Goal: Information Seeking & Learning: Learn about a topic

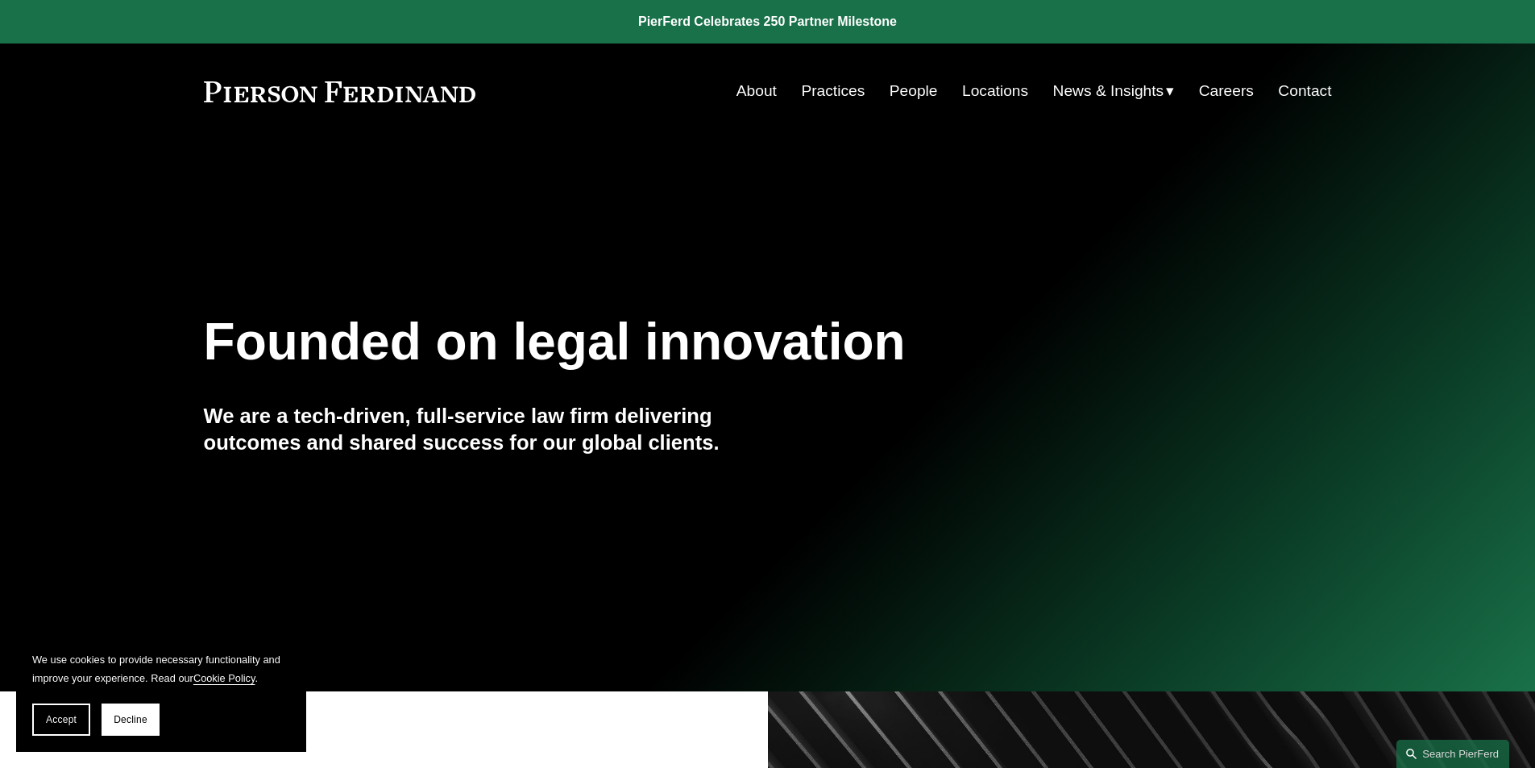
click at [980, 85] on link "Locations" at bounding box center [995, 91] width 66 height 31
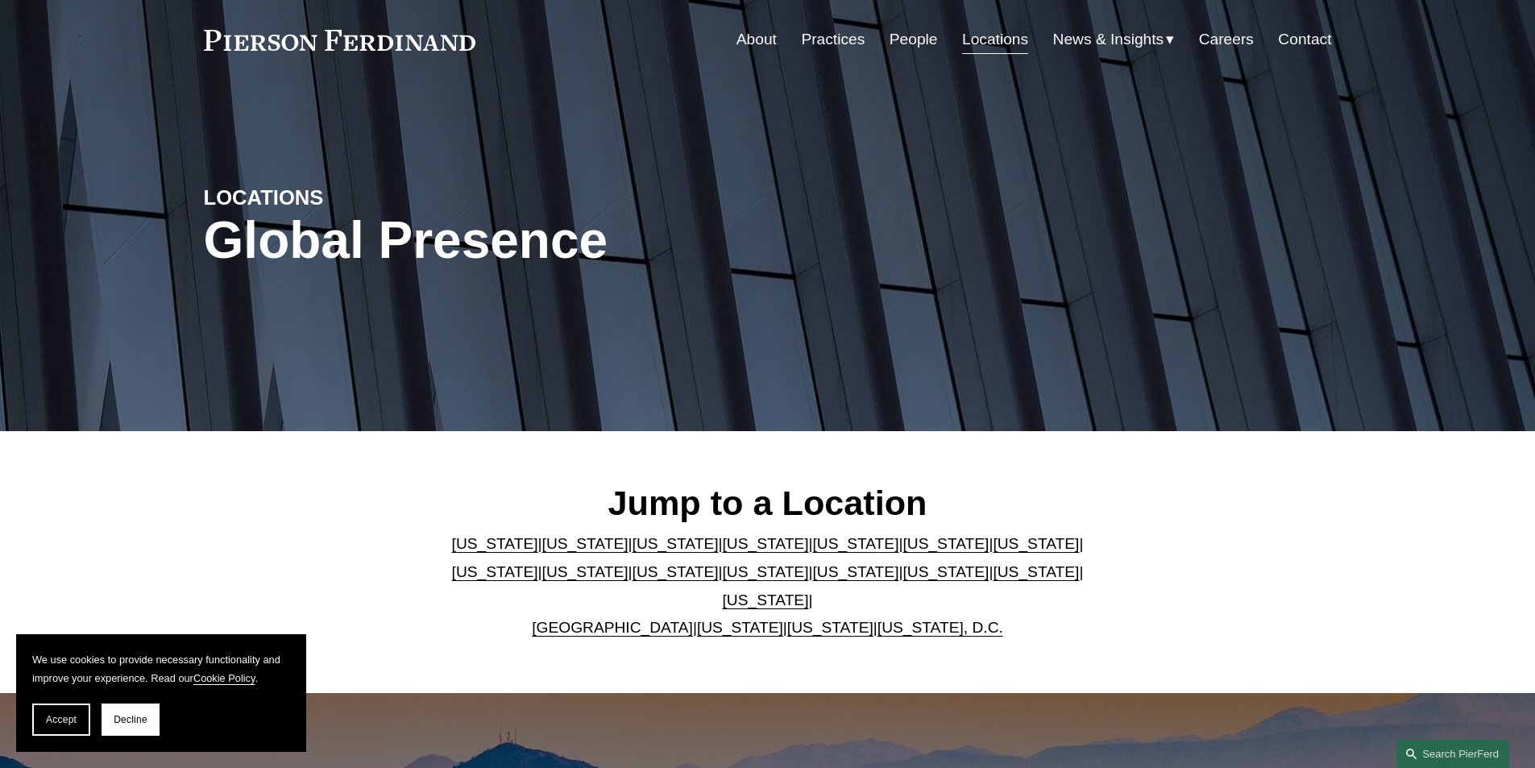
scroll to position [92, 0]
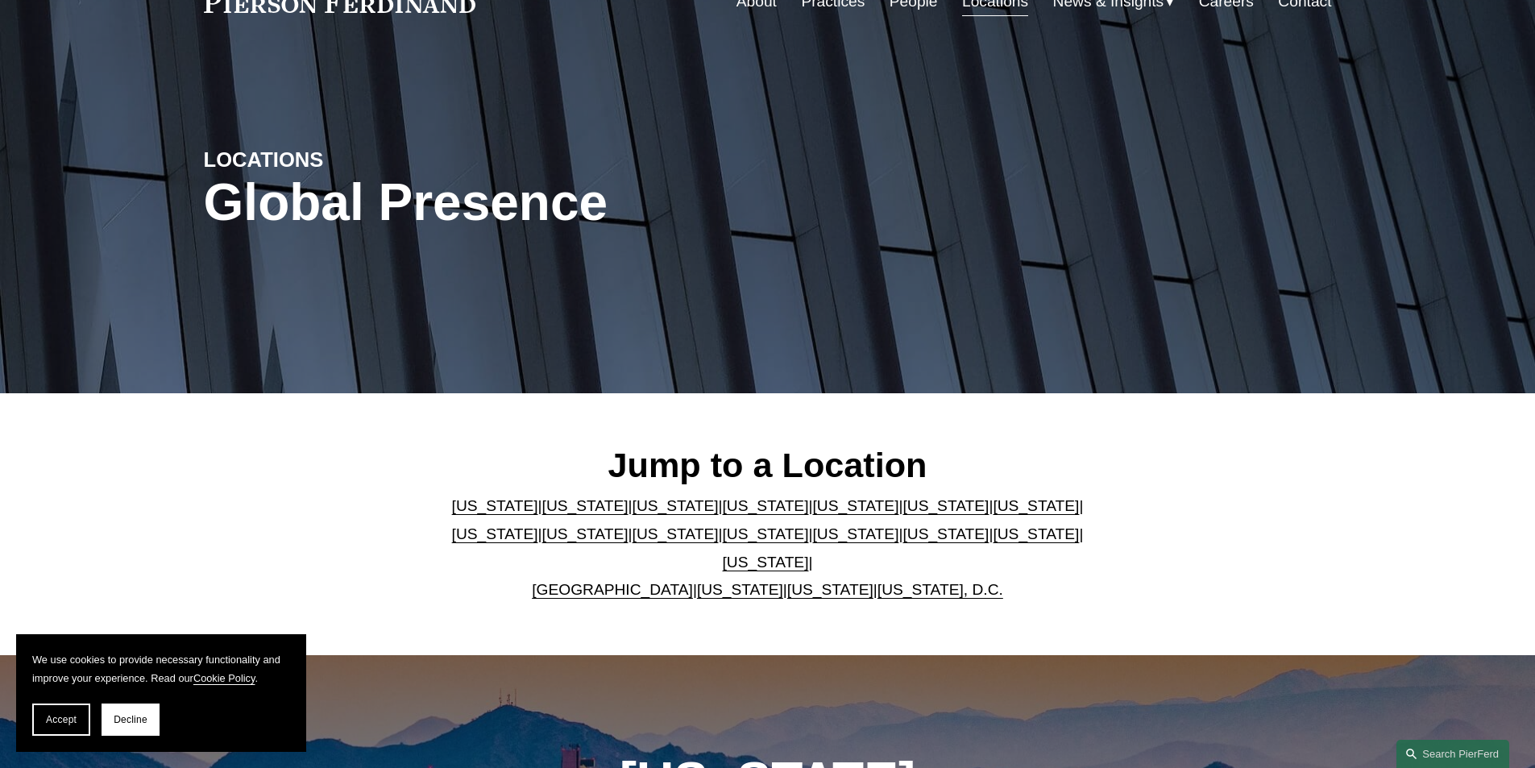
drag, startPoint x: 842, startPoint y: 325, endPoint x: 848, endPoint y: 407, distance: 82.4
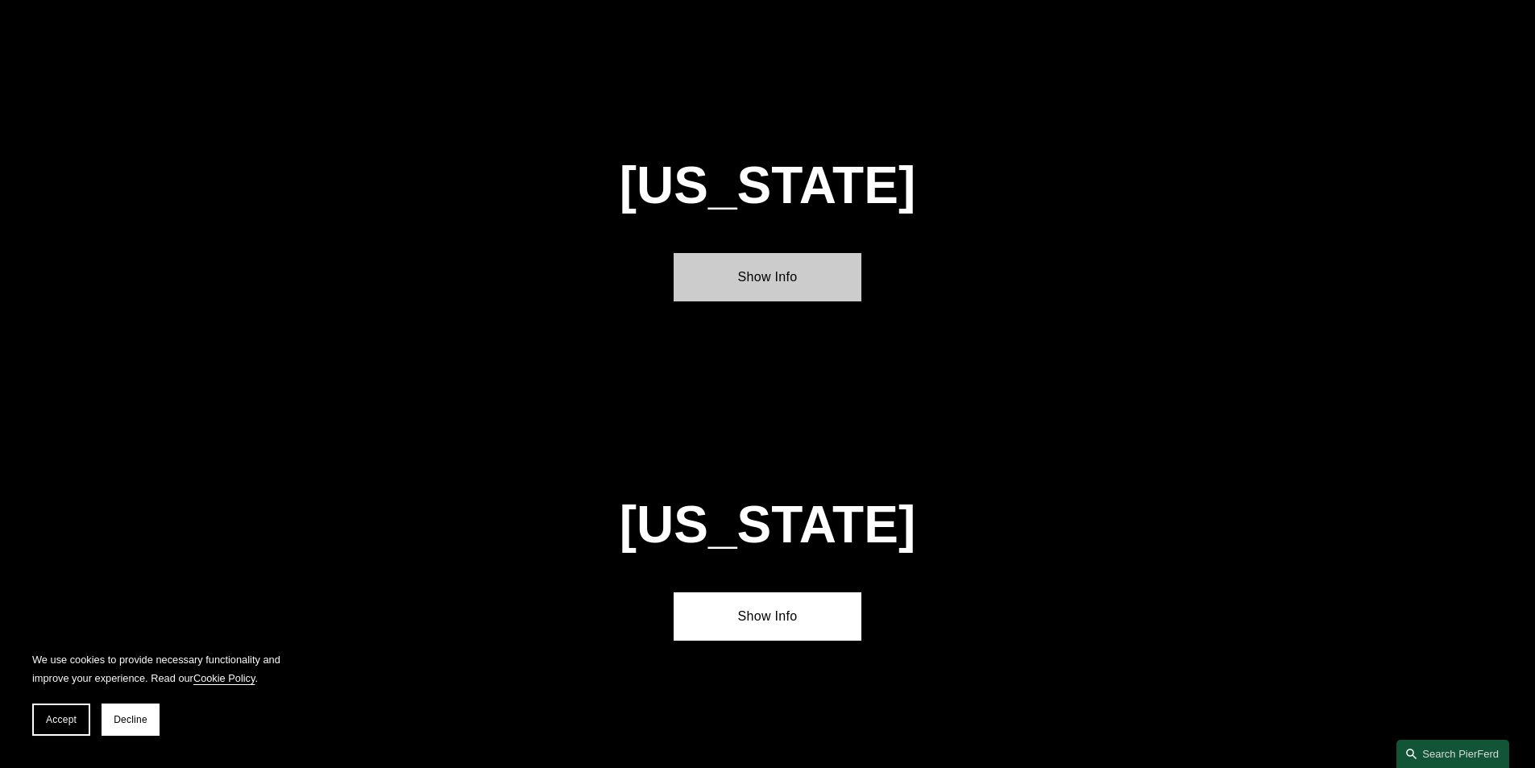
scroll to position [6789, 0]
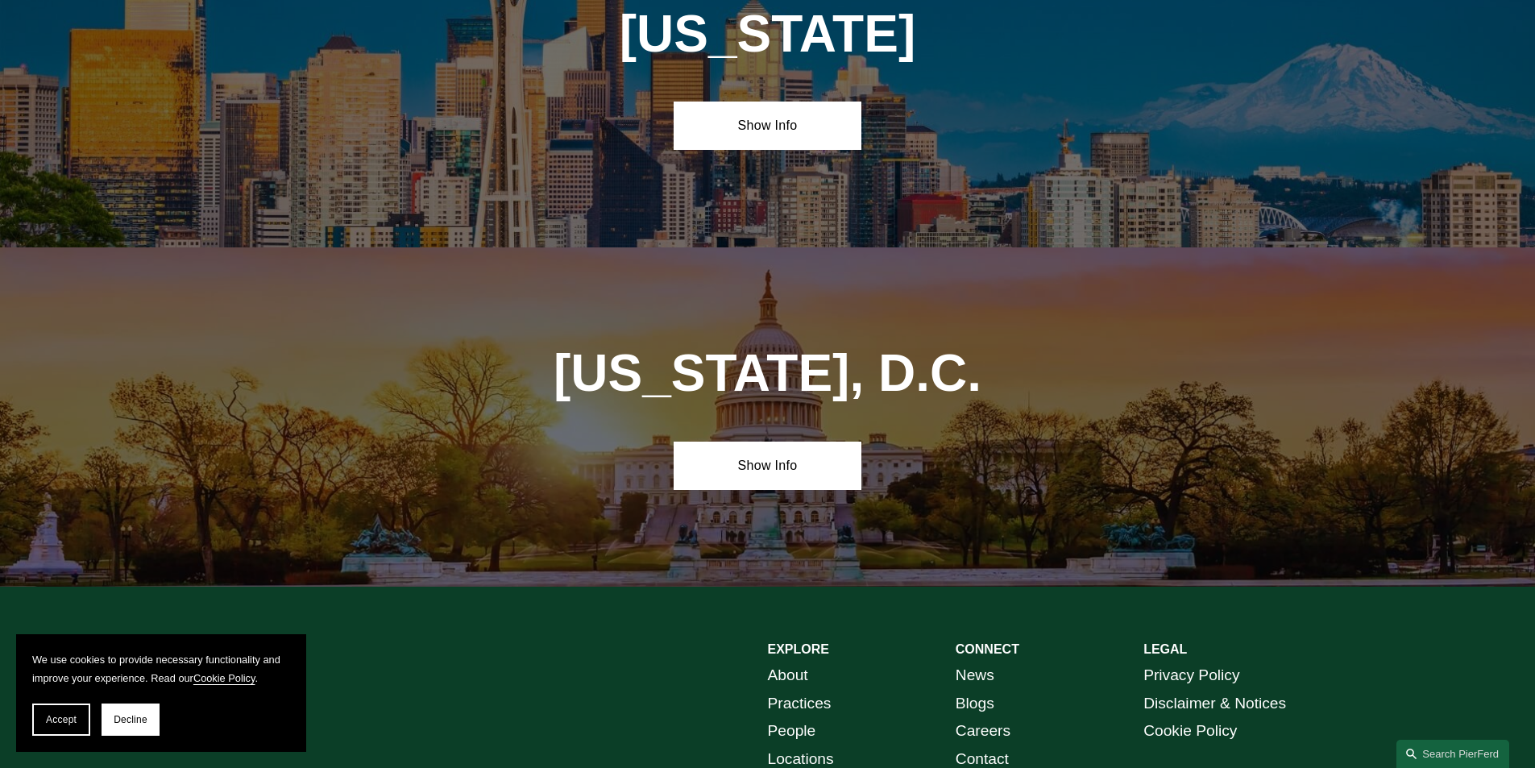
click at [800, 717] on link "People" at bounding box center [792, 731] width 48 height 28
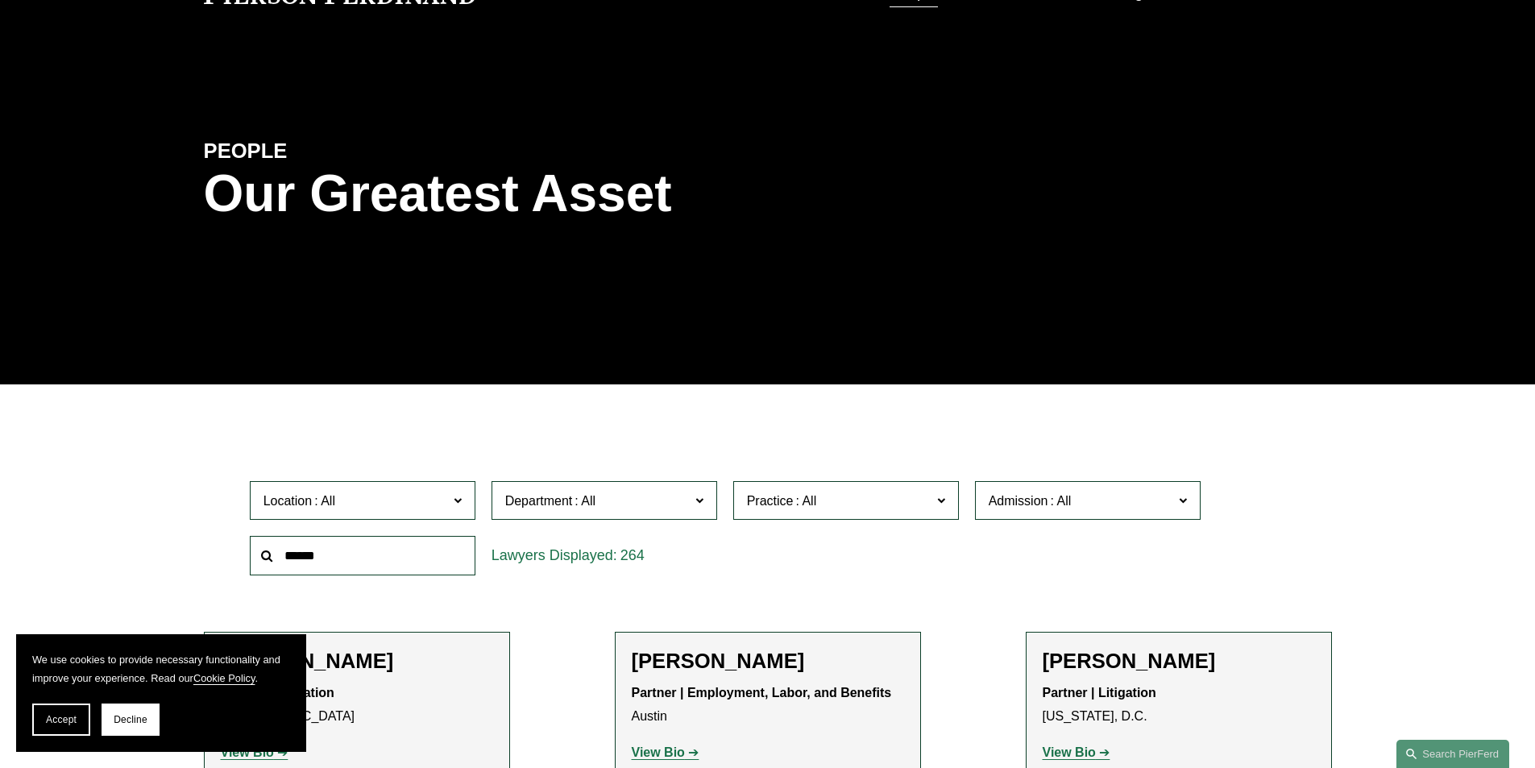
scroll to position [322, 0]
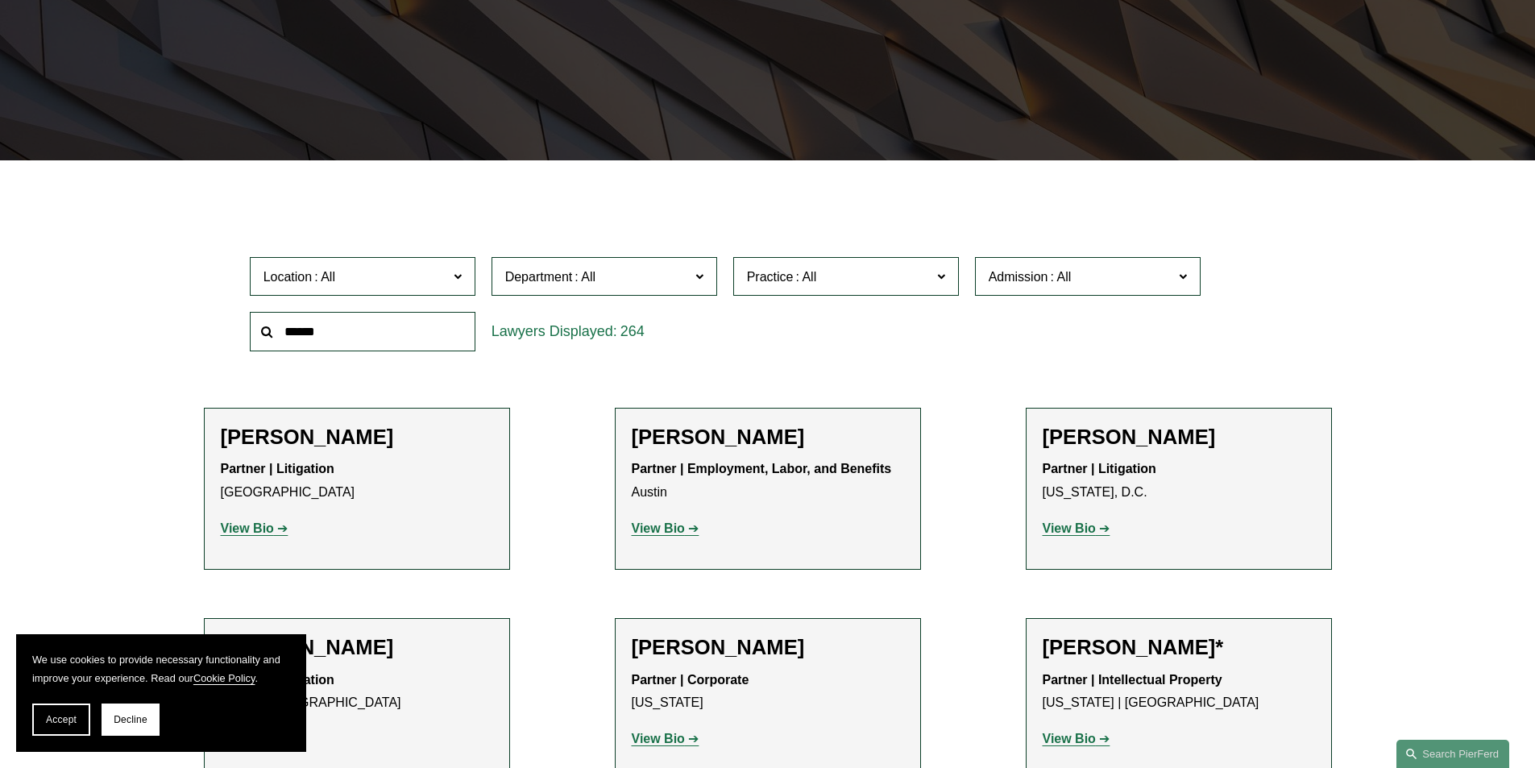
click at [357, 276] on span "Location" at bounding box center [355, 277] width 185 height 22
click at [0, 0] on link "Atlanta" at bounding box center [0, 0] width 0 height 0
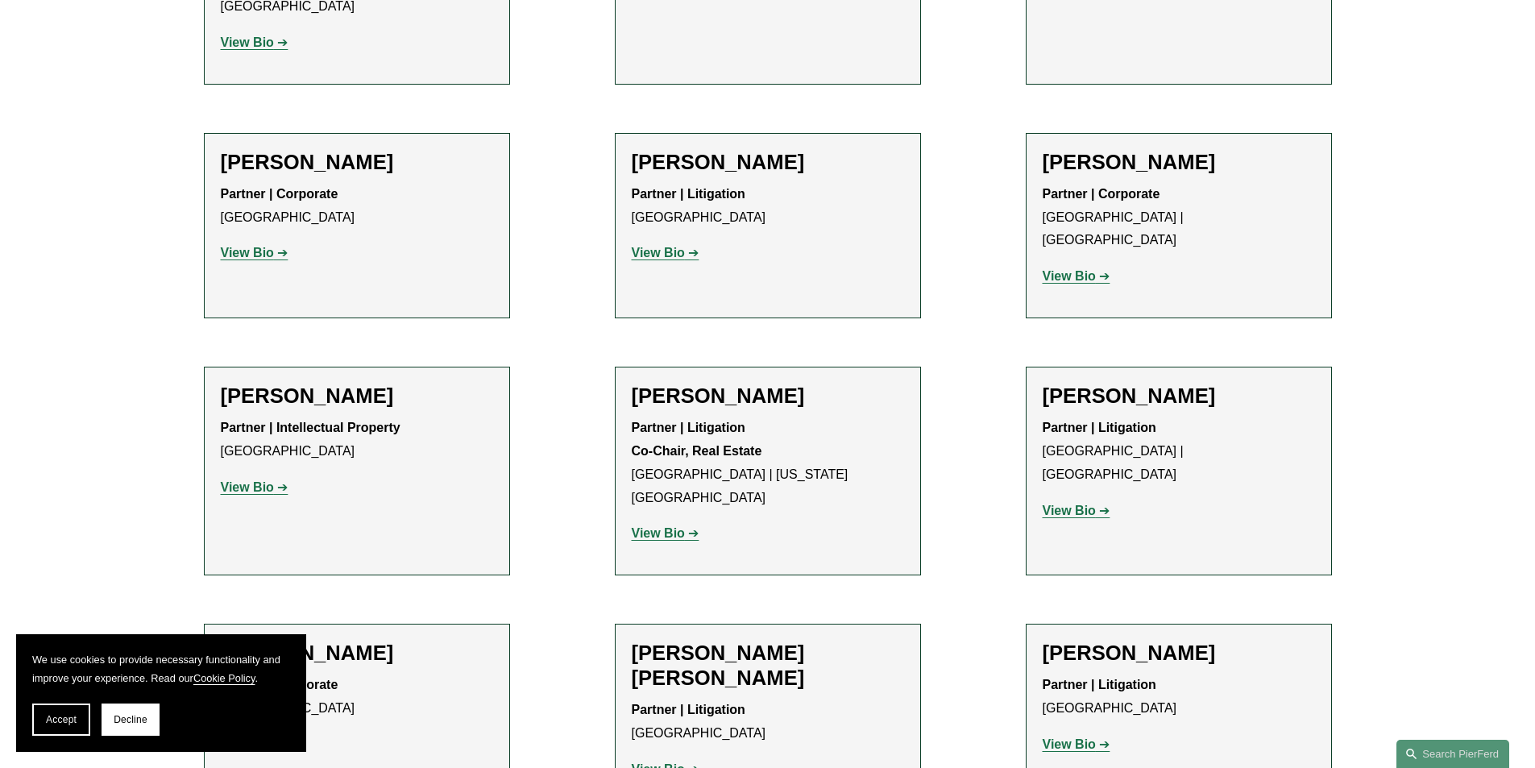
scroll to position [1531, 0]
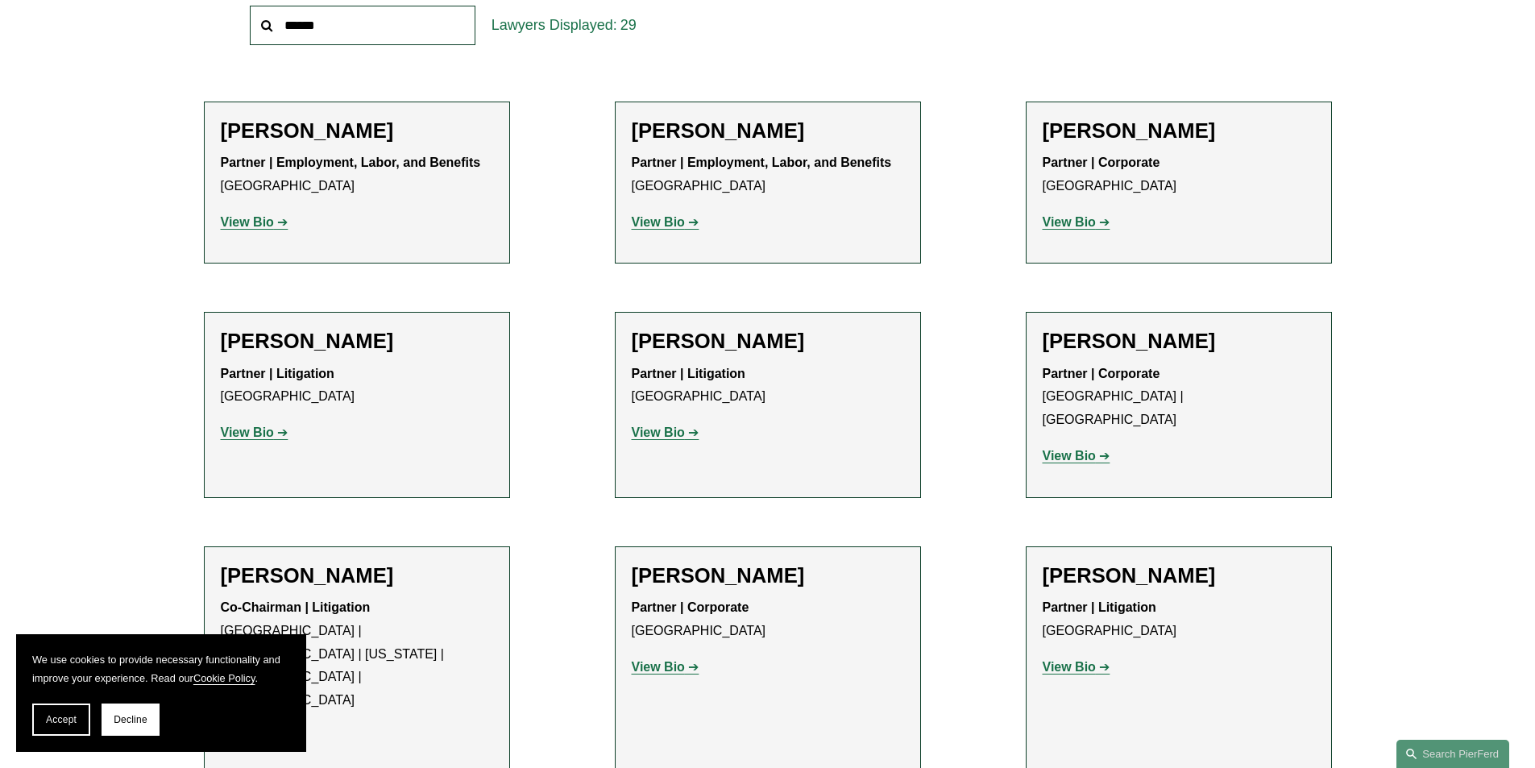
drag, startPoint x: 143, startPoint y: 436, endPoint x: 404, endPoint y: 314, distance: 287.3
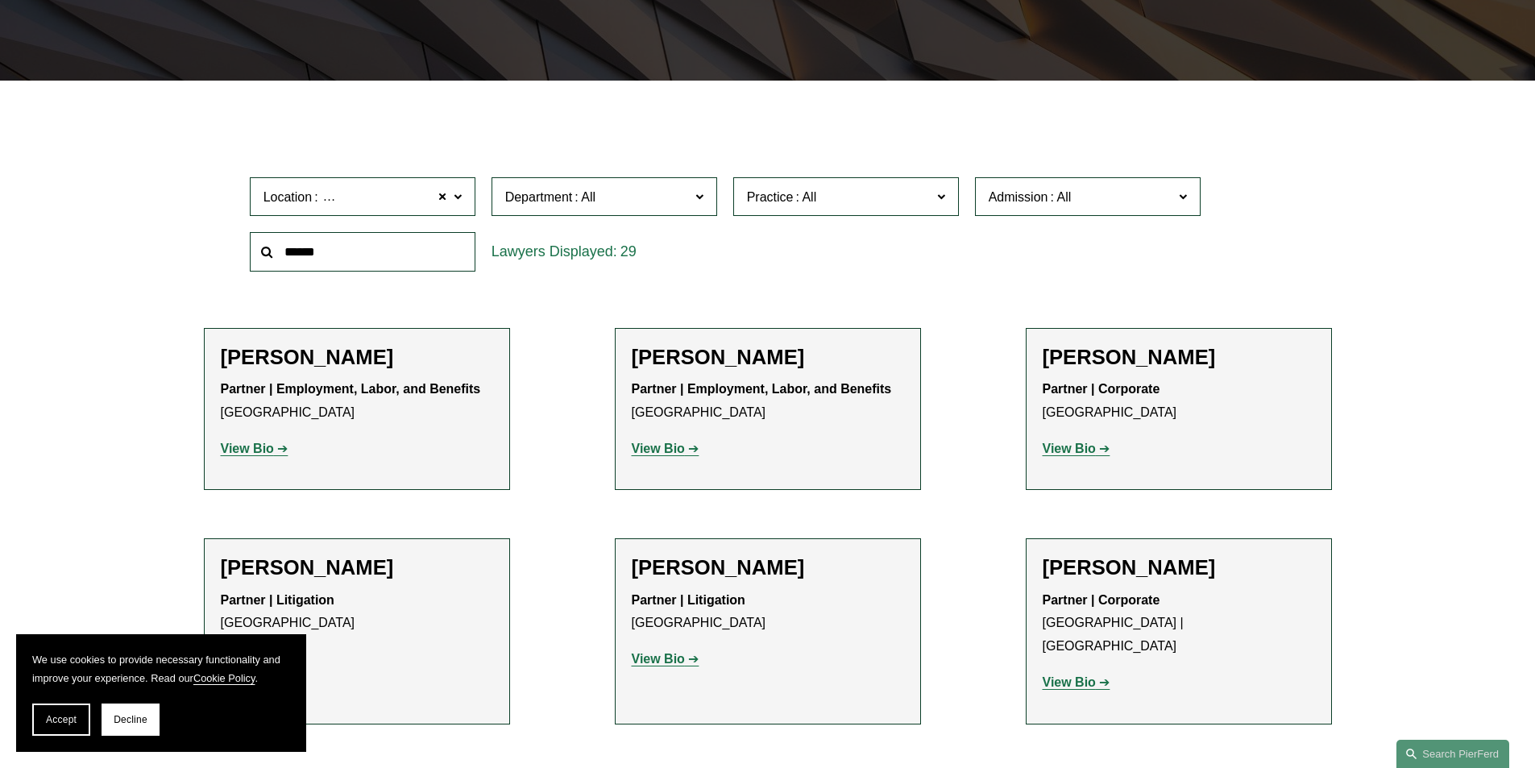
scroll to position [294, 0]
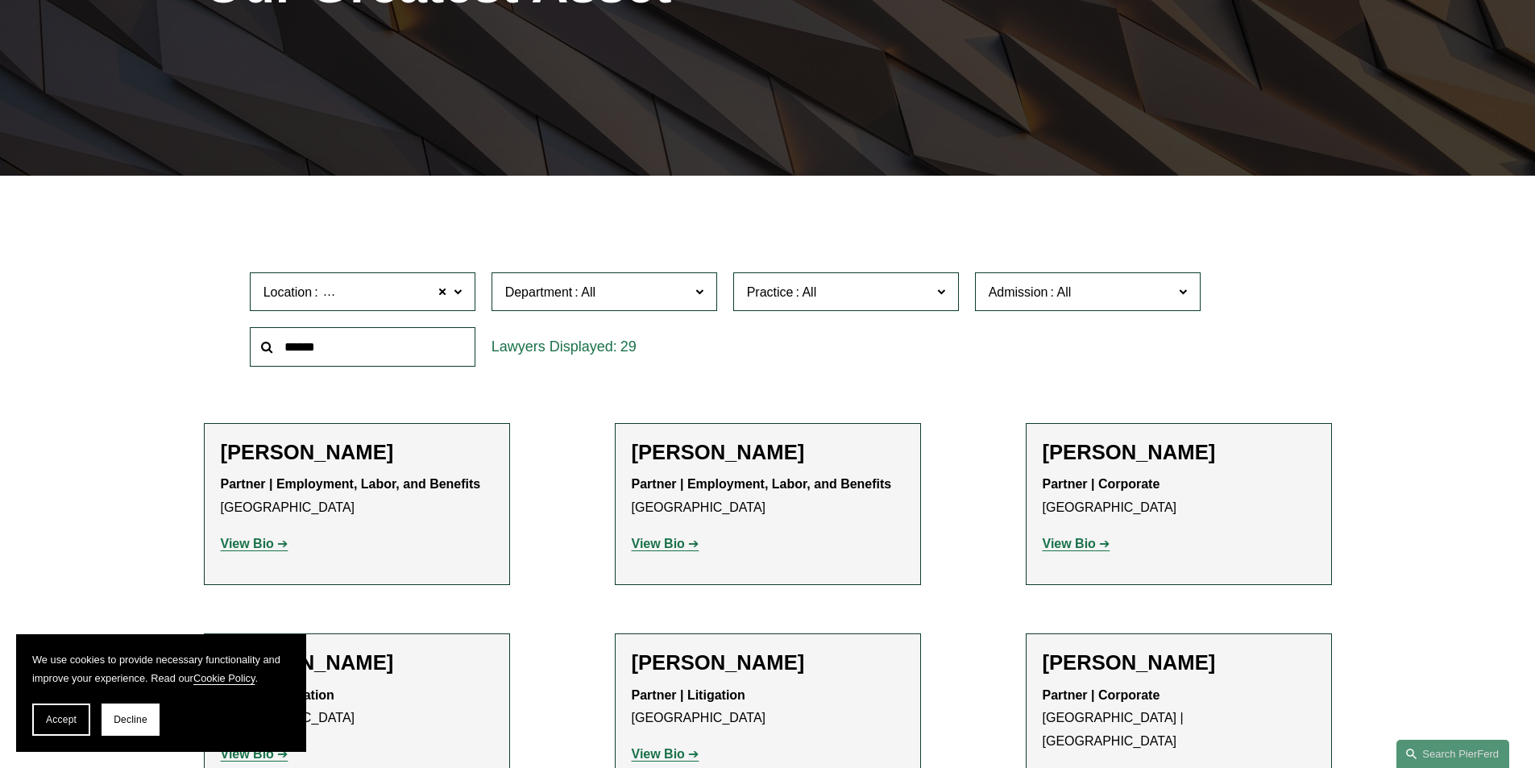
drag, startPoint x: 581, startPoint y: 335, endPoint x: 581, endPoint y: 248, distance: 87.0
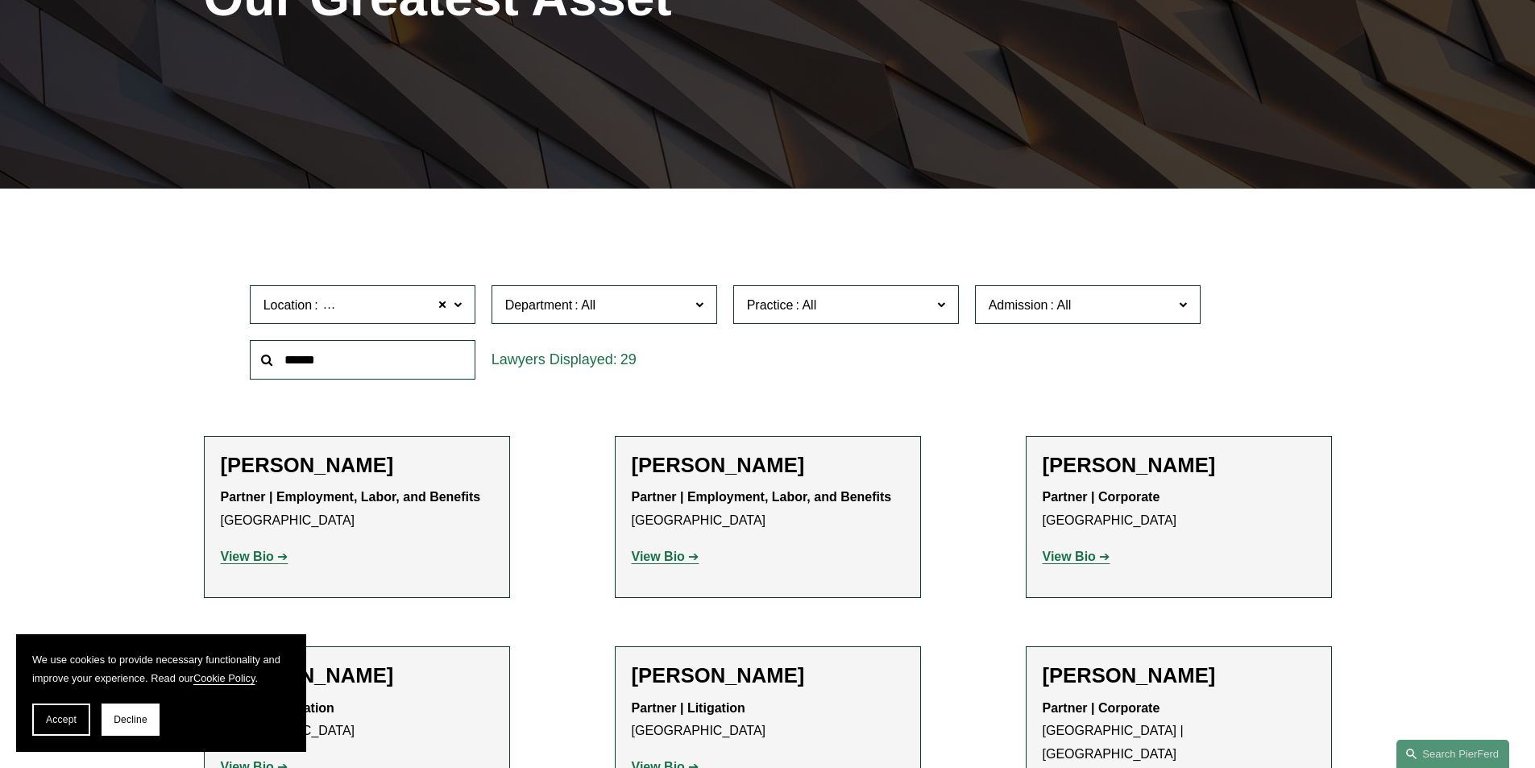
click at [879, 308] on span "Practice" at bounding box center [839, 305] width 185 height 22
click at [1061, 290] on label "Admission" at bounding box center [1088, 304] width 226 height 39
click at [445, 302] on span at bounding box center [443, 304] width 10 height 21
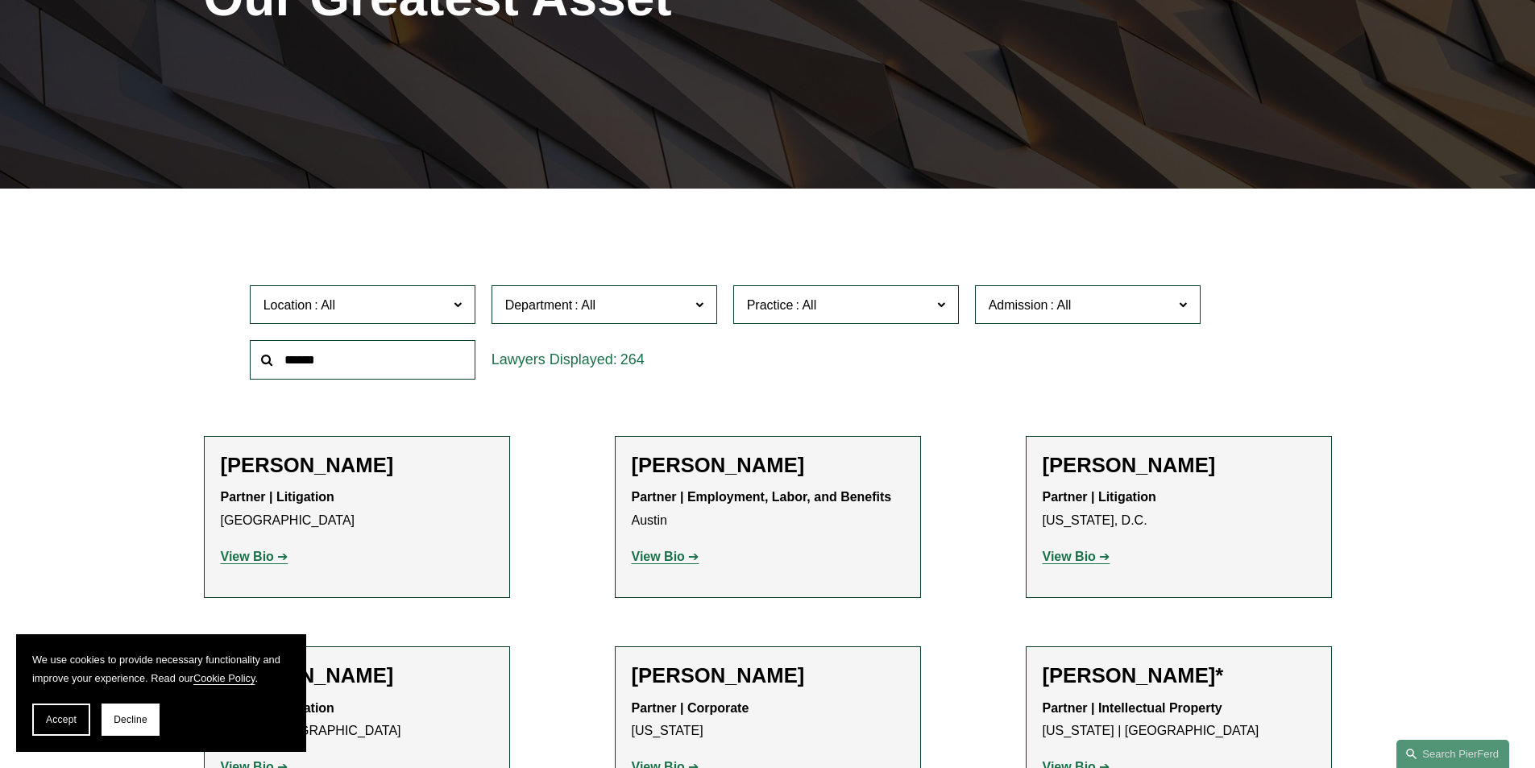
scroll to position [886, 0]
click at [0, 0] on link "Nevada" at bounding box center [0, 0] width 0 height 0
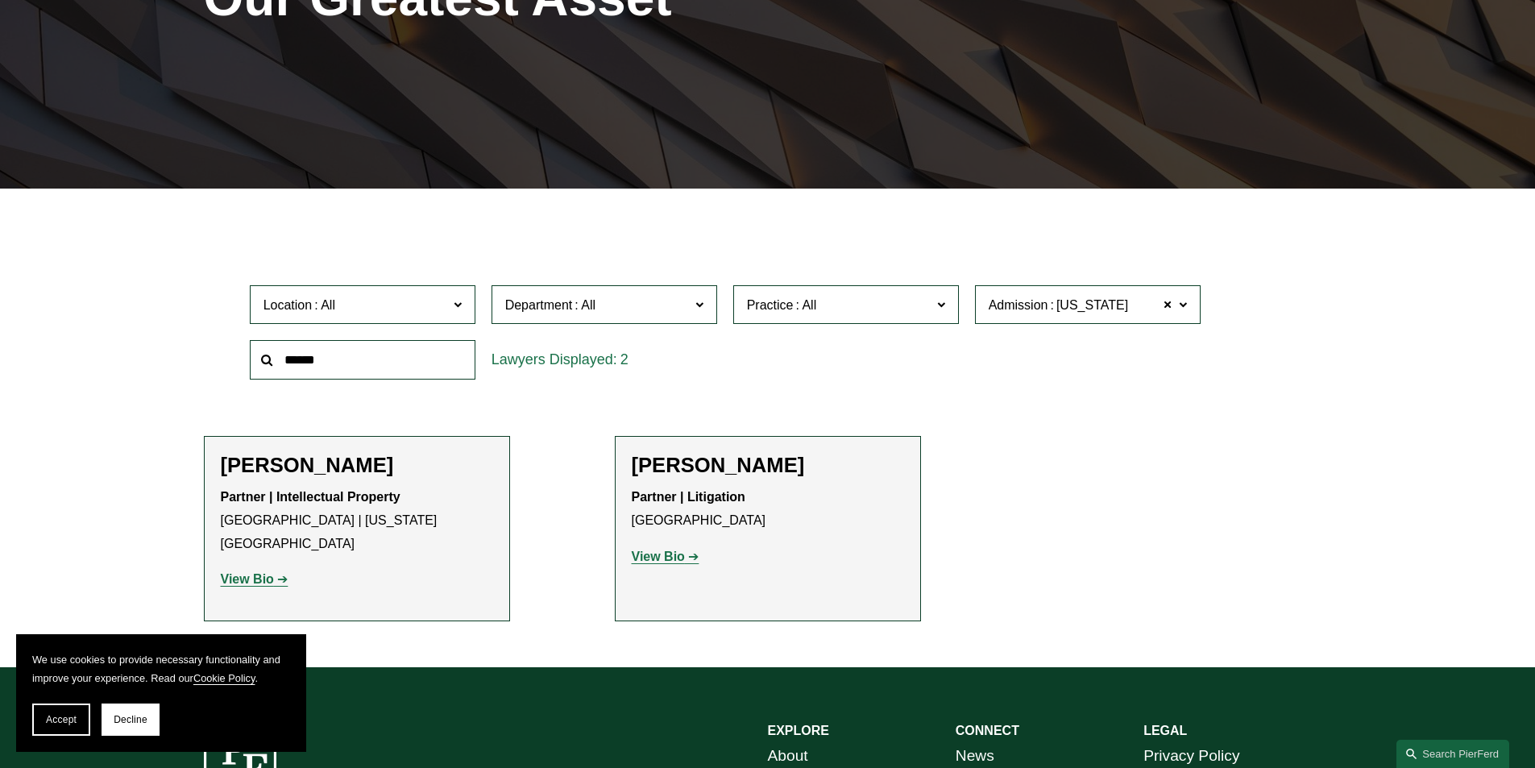
click at [266, 572] on strong "View Bio" at bounding box center [247, 579] width 53 height 14
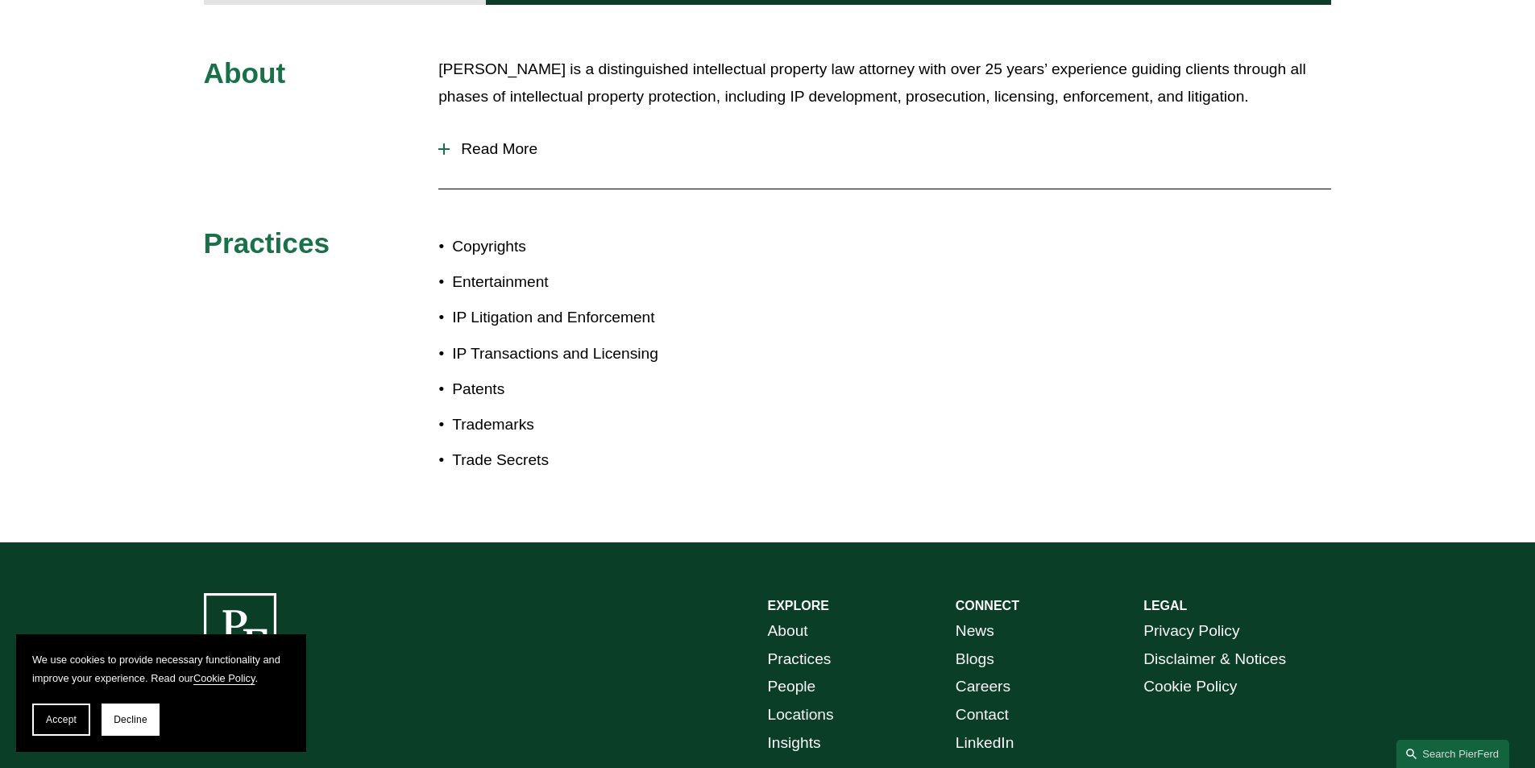
scroll to position [302, 0]
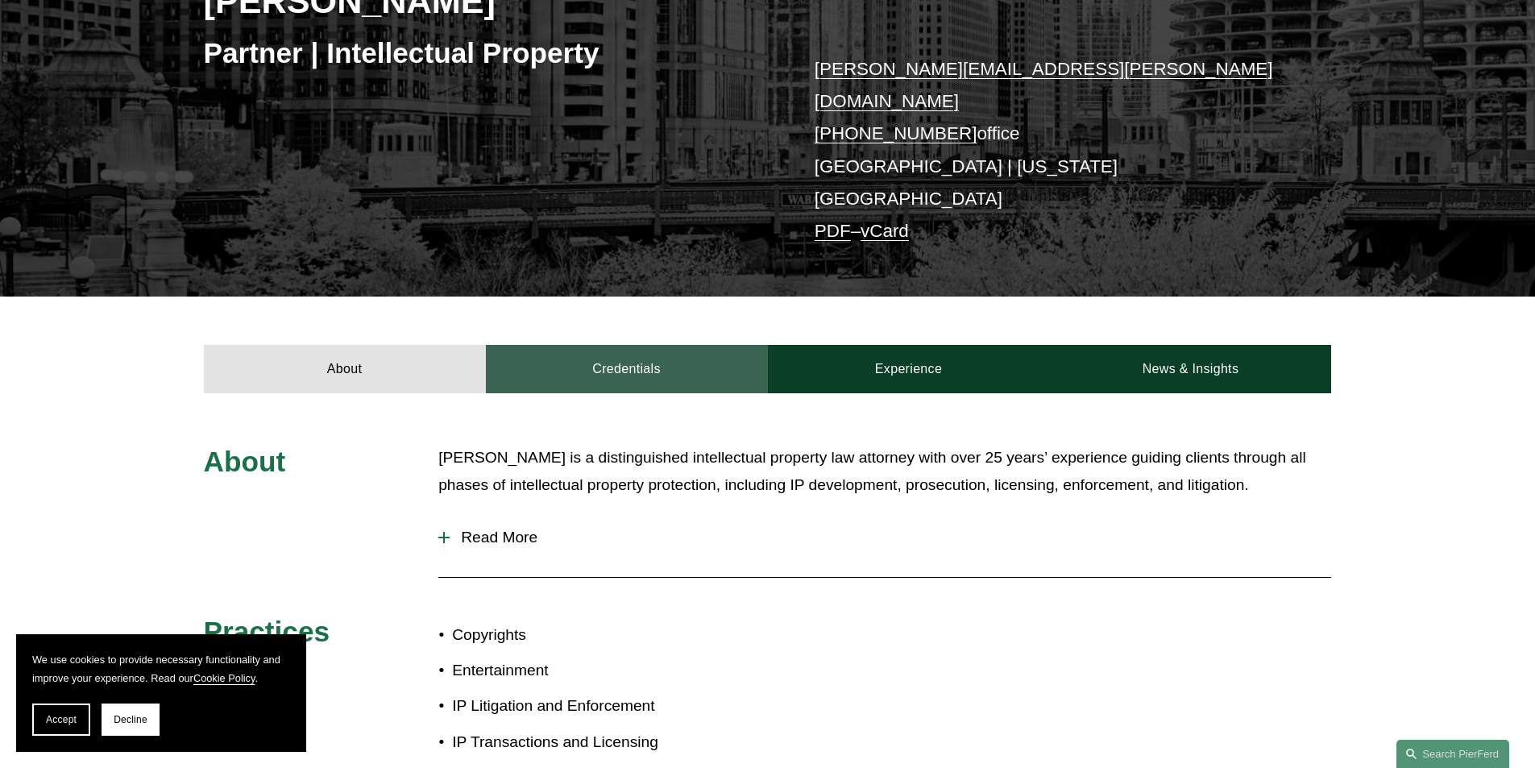
click at [631, 345] on link "Credentials" at bounding box center [627, 369] width 282 height 48
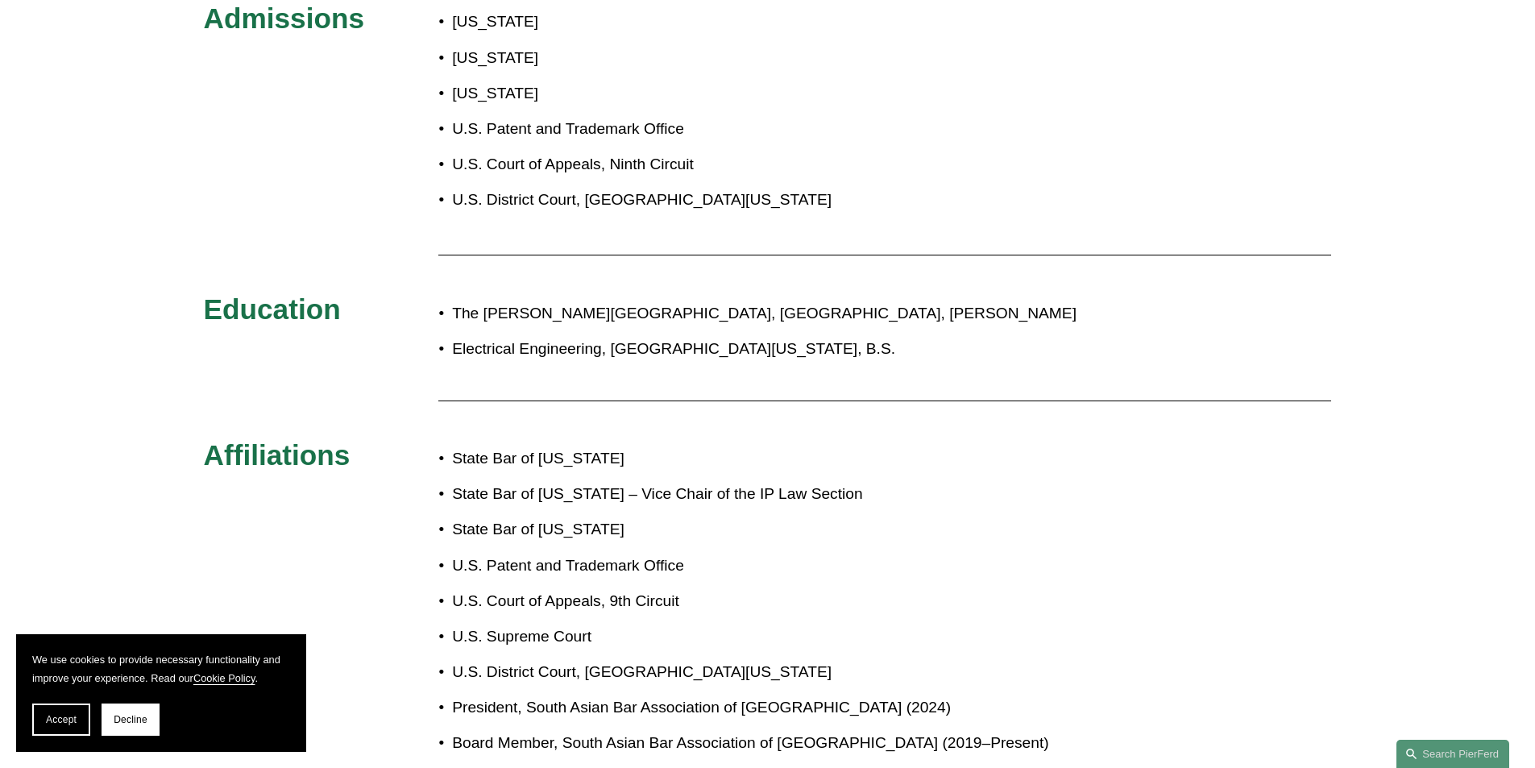
scroll to position [786, 0]
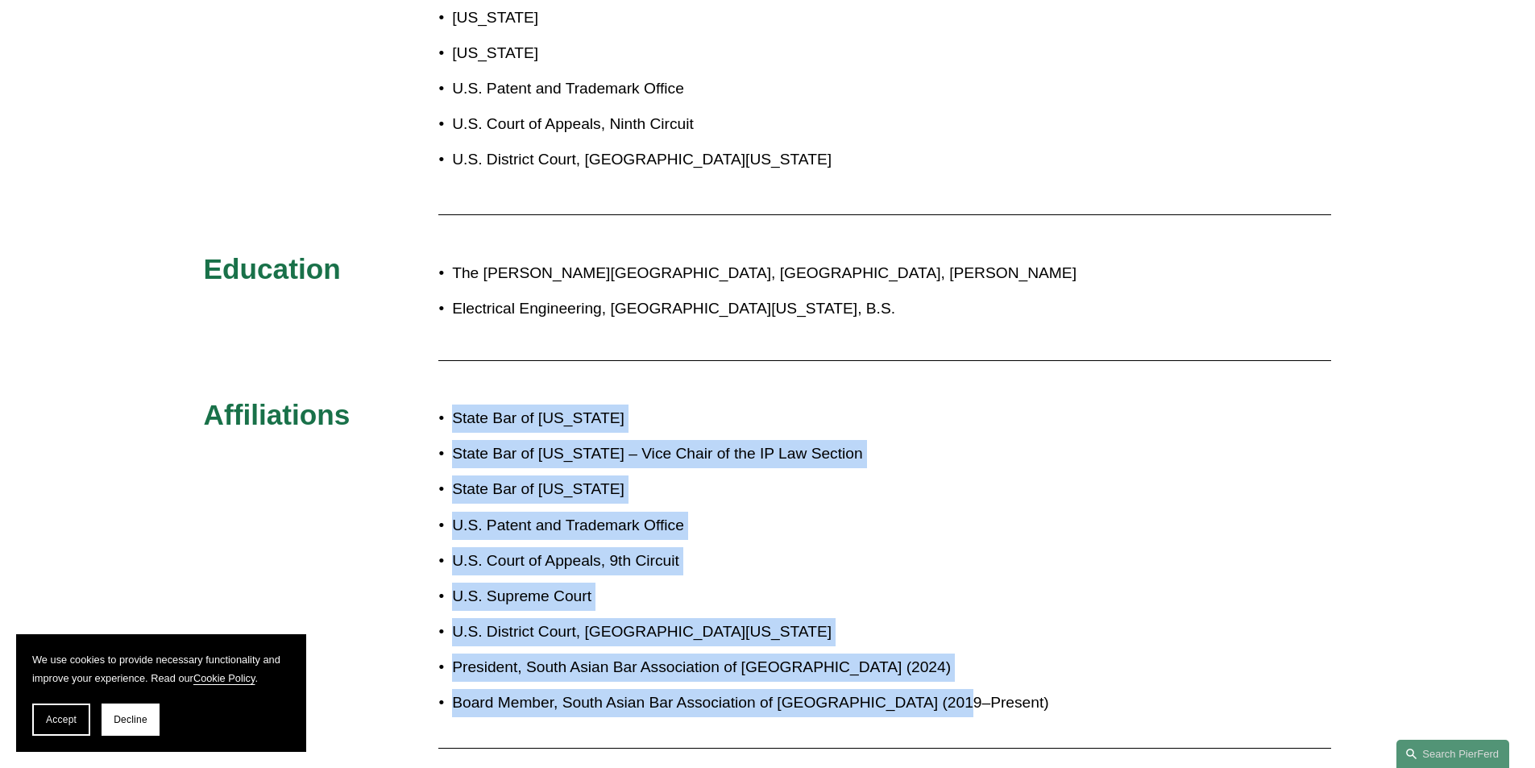
drag, startPoint x: 501, startPoint y: 387, endPoint x: 947, endPoint y: 645, distance: 515.2
click at [947, 645] on ul "State Bar of Illinois State Bar of Nevada – Vice Chair of the IP Law Section St…" at bounding box center [814, 561] width 752 height 313
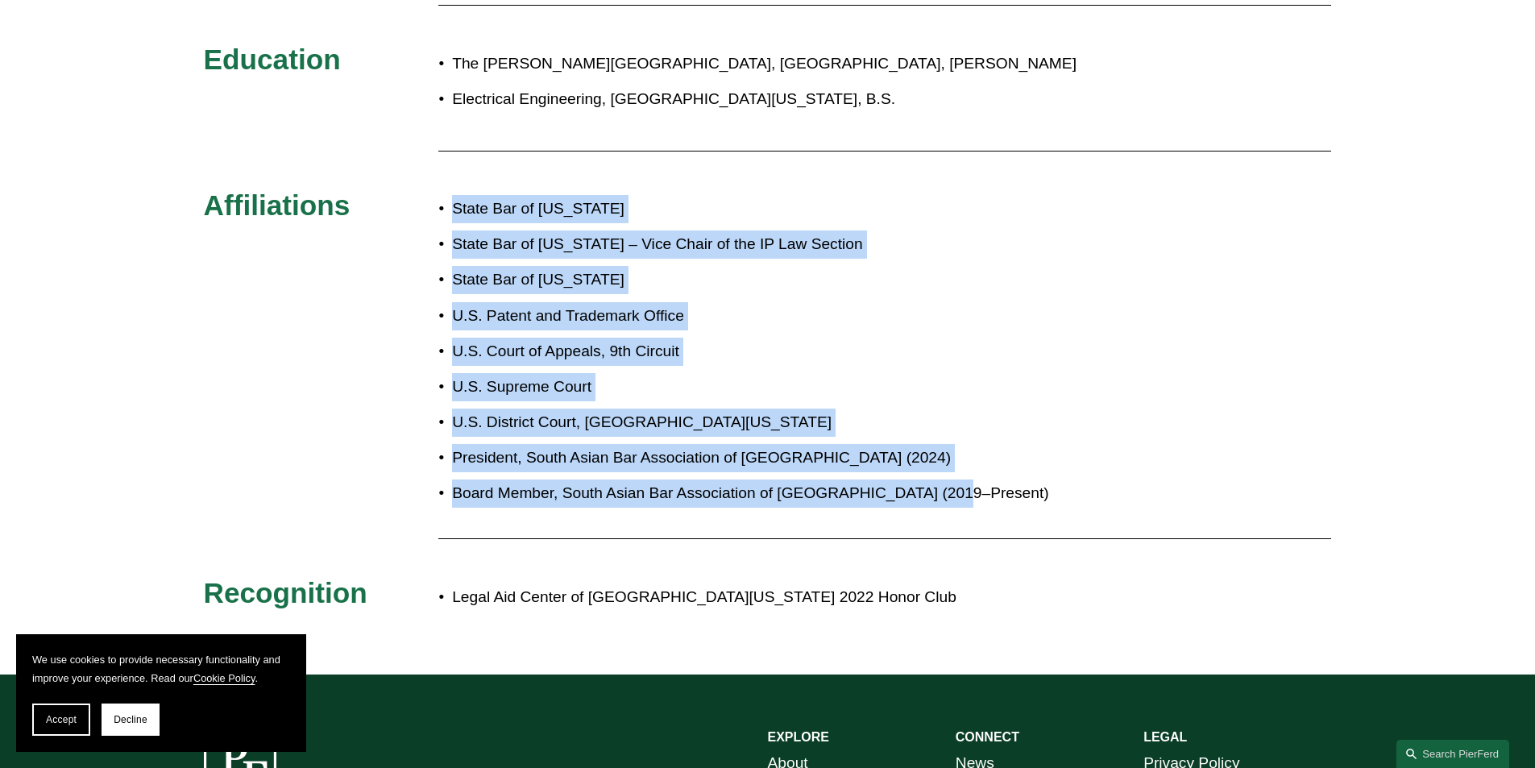
scroll to position [1027, 0]
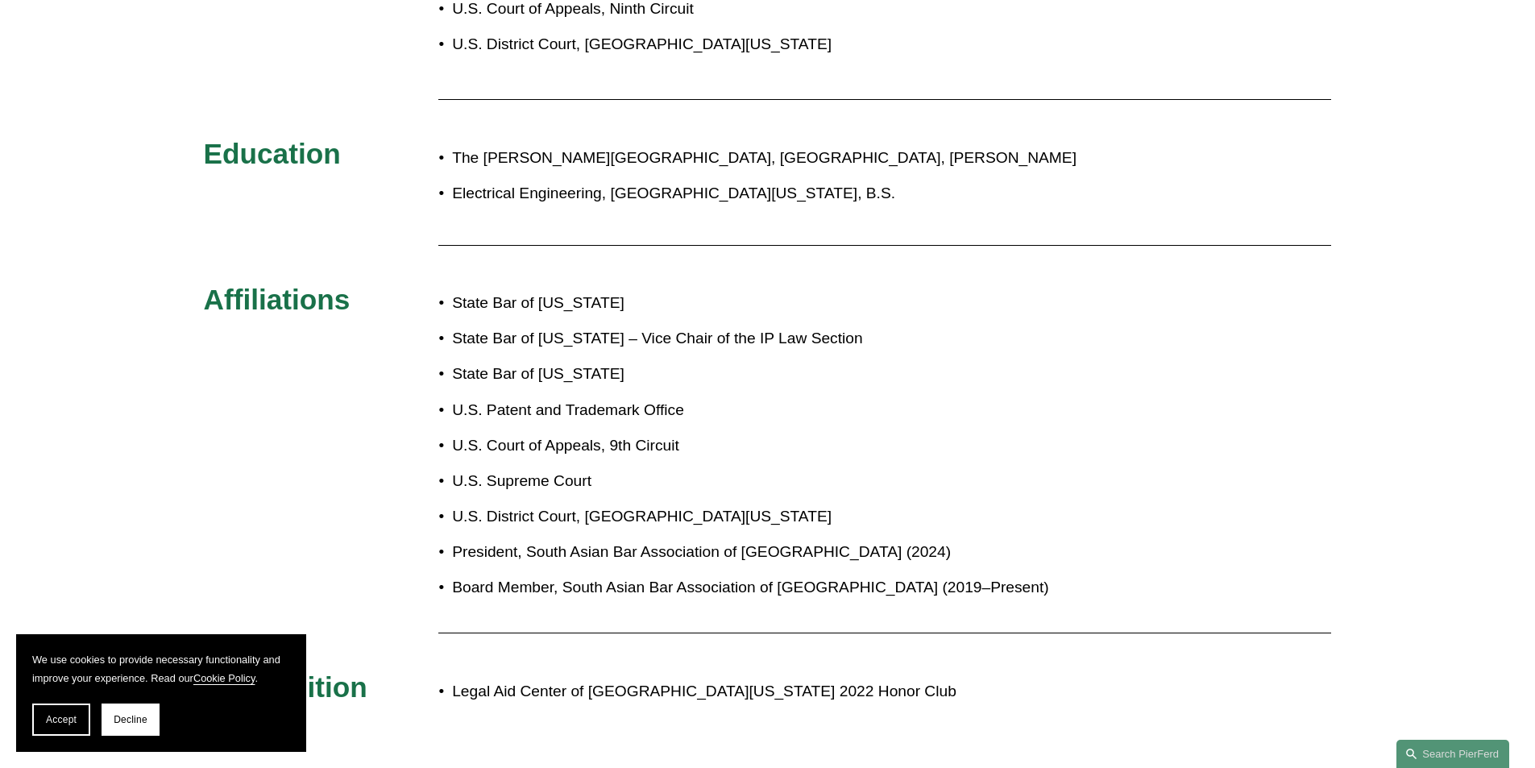
drag, startPoint x: 549, startPoint y: 492, endPoint x: 595, endPoint y: 441, distance: 69.1
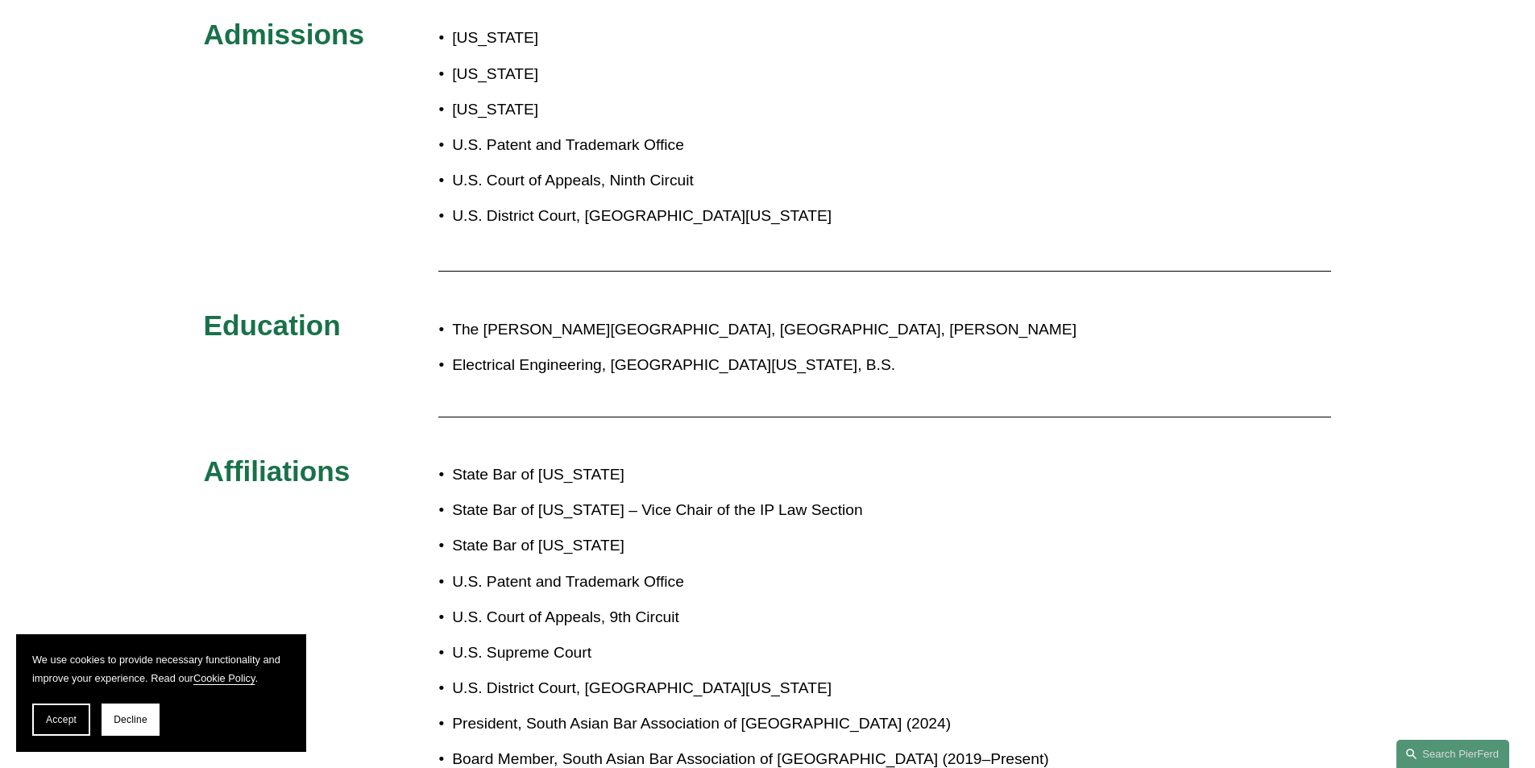
drag, startPoint x: 595, startPoint y: 441, endPoint x: 596, endPoint y: 355, distance: 85.4
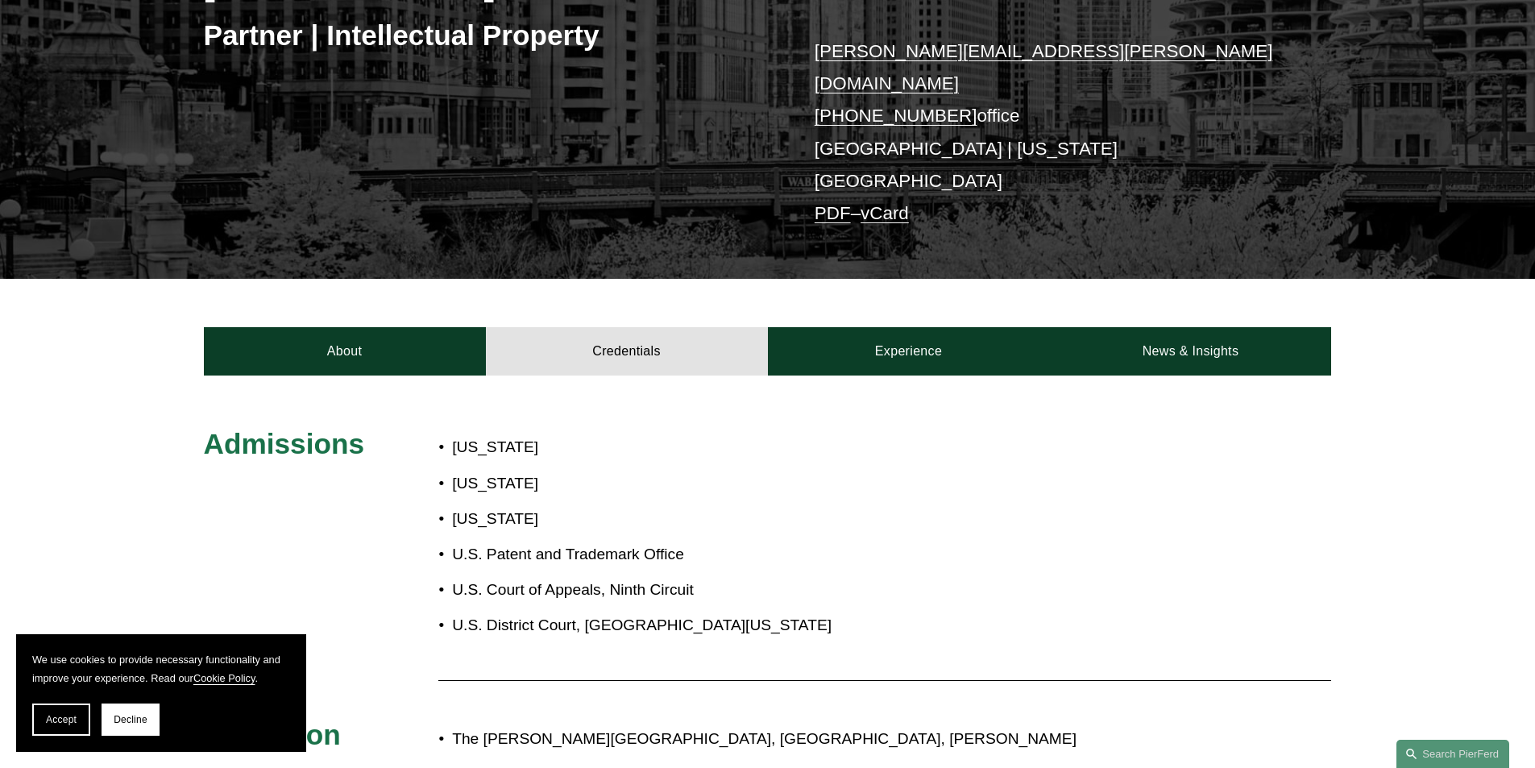
drag, startPoint x: 608, startPoint y: 398, endPoint x: 600, endPoint y: 313, distance: 85.0
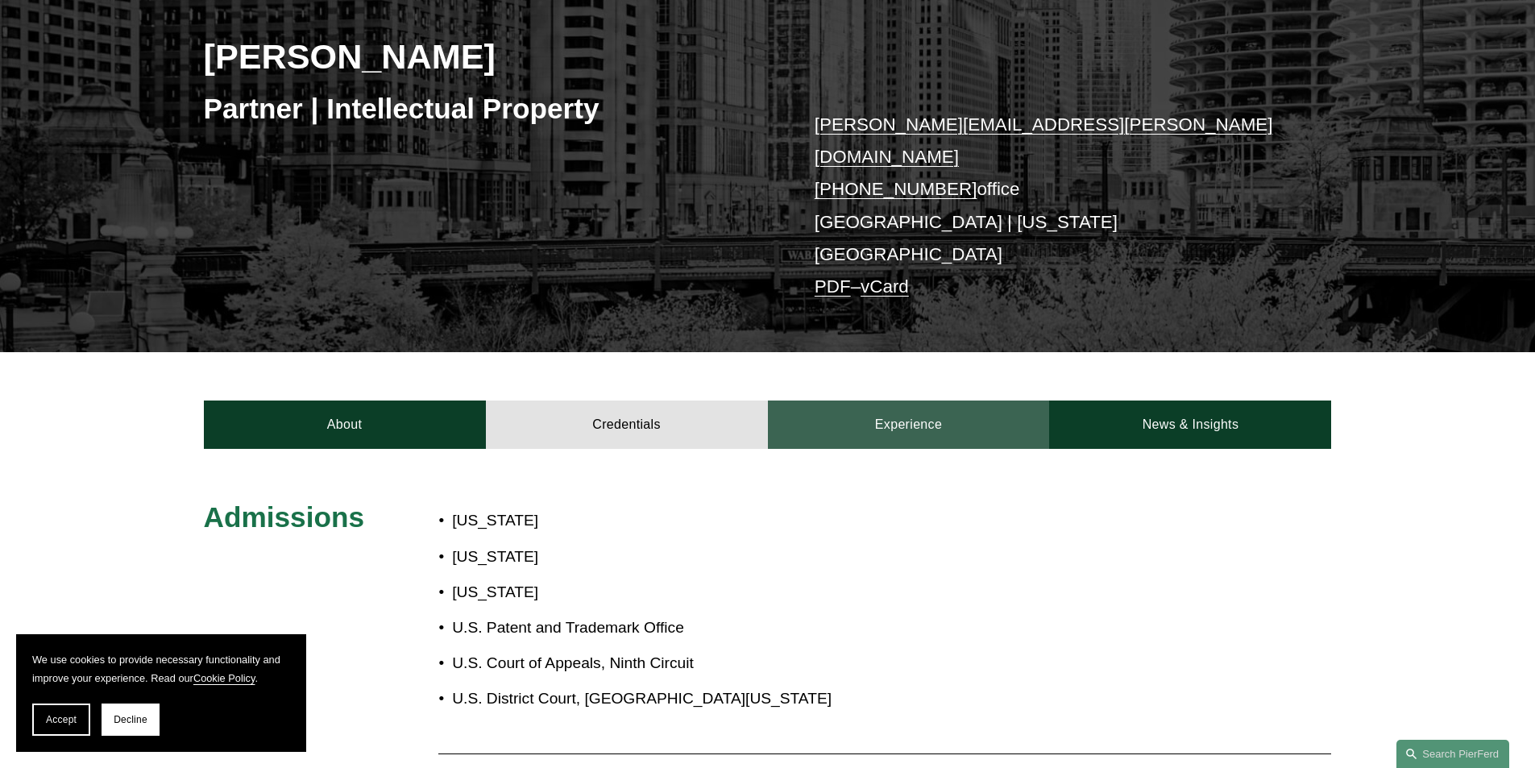
click at [900, 400] on link "Experience" at bounding box center [909, 424] width 282 height 48
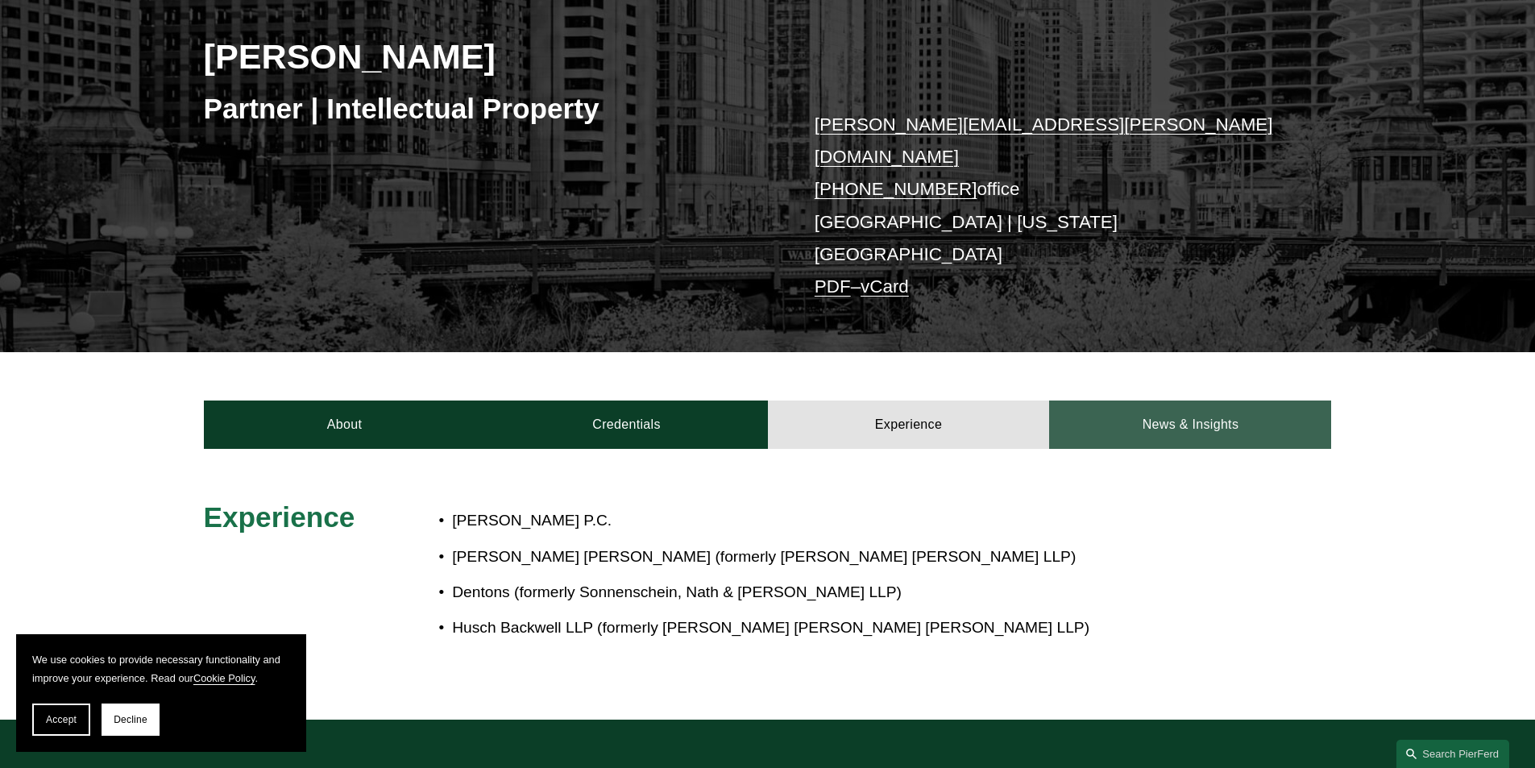
click at [1170, 400] on link "News & Insights" at bounding box center [1190, 424] width 282 height 48
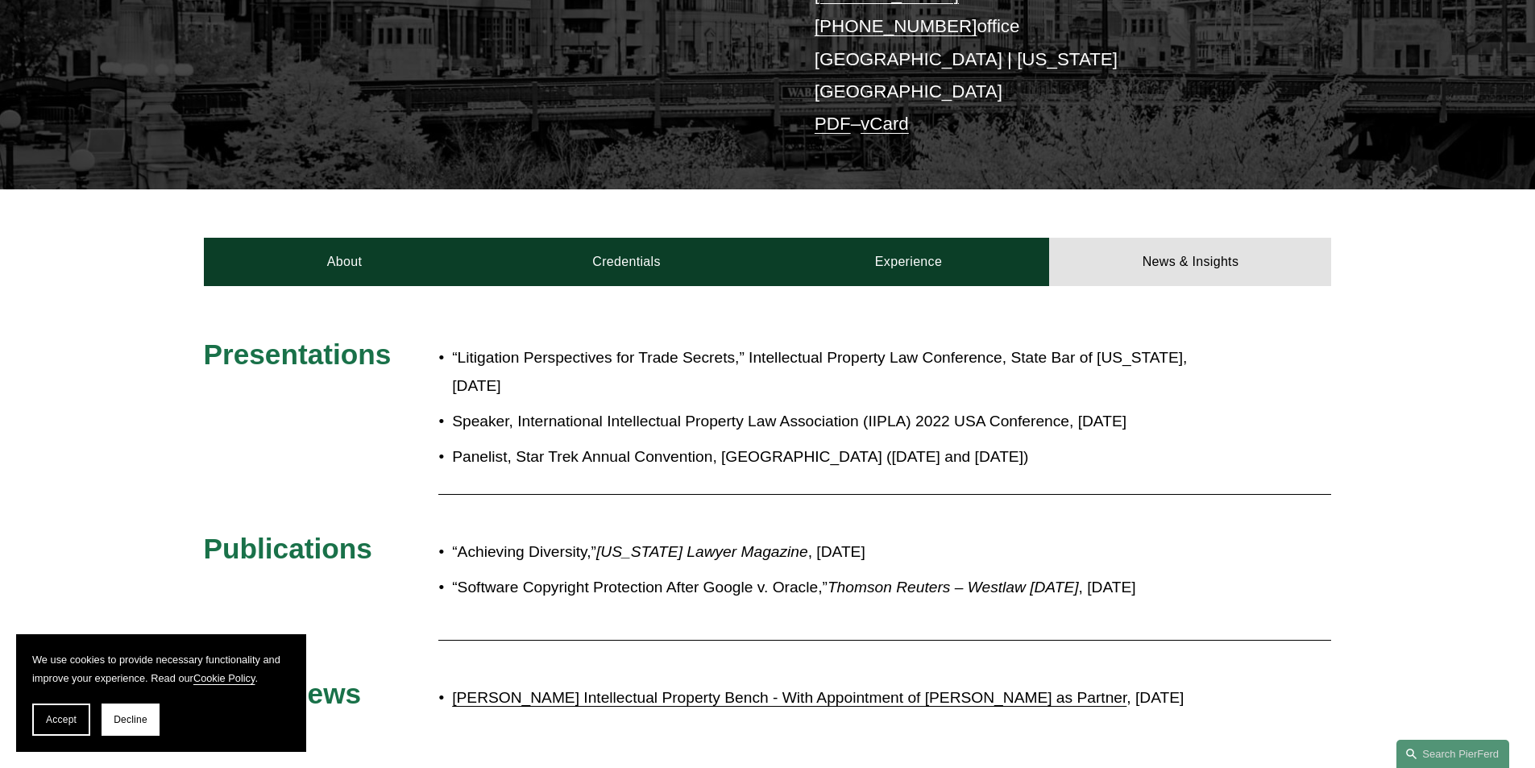
scroll to position [488, 0]
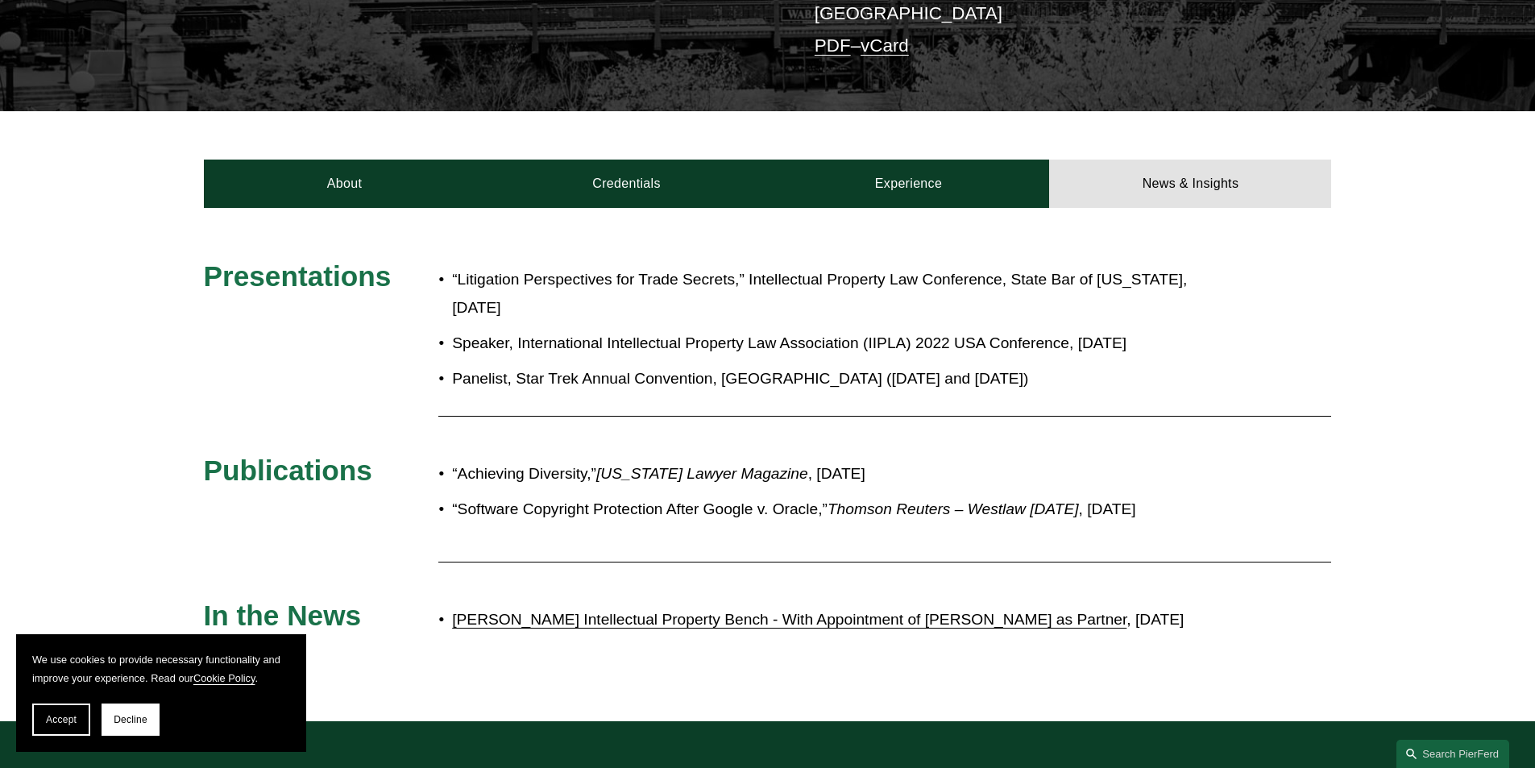
drag, startPoint x: 397, startPoint y: 539, endPoint x: 413, endPoint y: 613, distance: 75.9
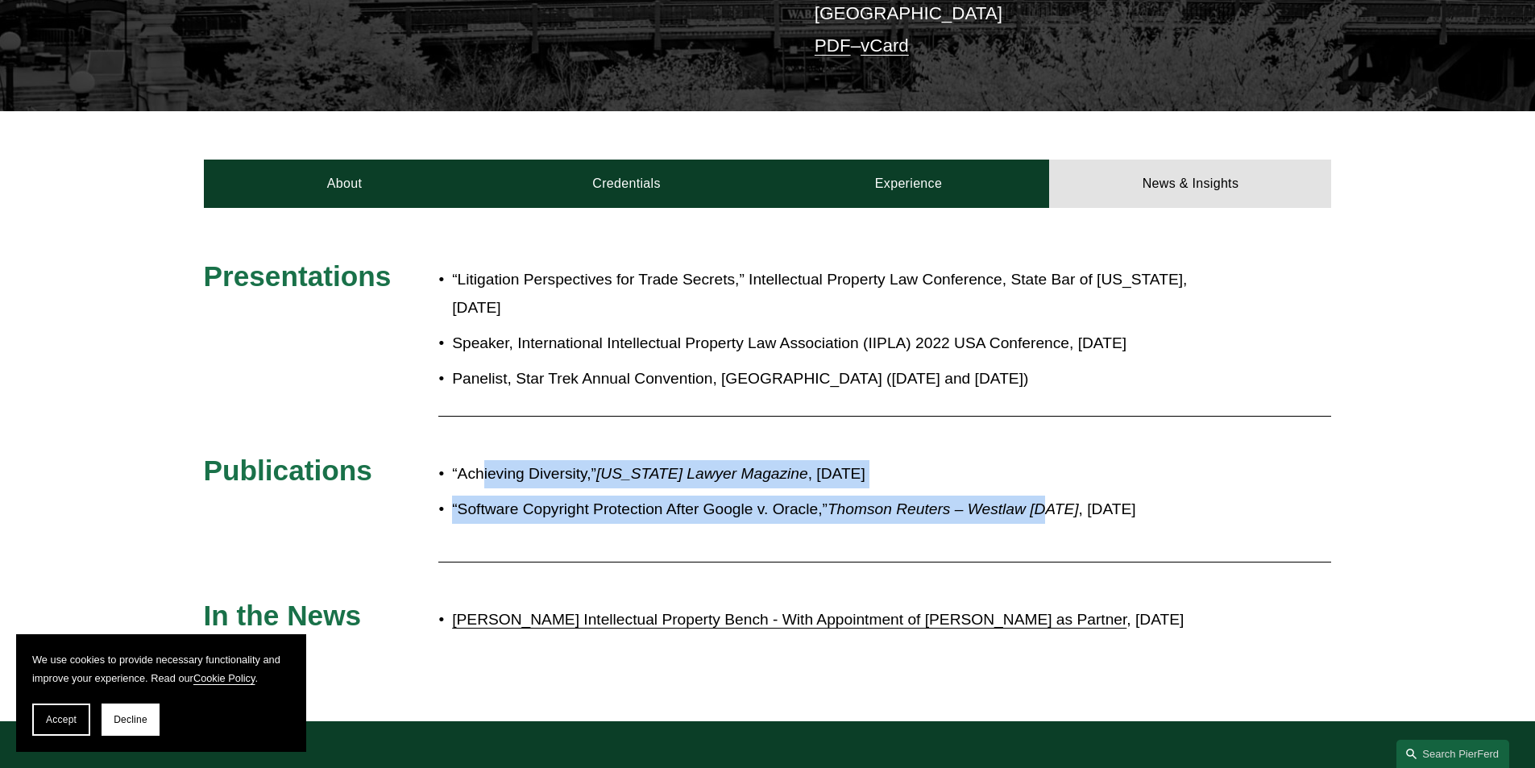
drag, startPoint x: 483, startPoint y: 428, endPoint x: 1054, endPoint y: 500, distance: 575.0
click at [1054, 500] on div "“Achieving Diversity,” Nevada Lawyer Magazine , June 2023 “Software Copyright P…" at bounding box center [814, 501] width 752 height 97
click at [733, 611] on link "[PERSON_NAME] Intellectual Property Bench - With Appointment of [PERSON_NAME] a…" at bounding box center [789, 619] width 674 height 17
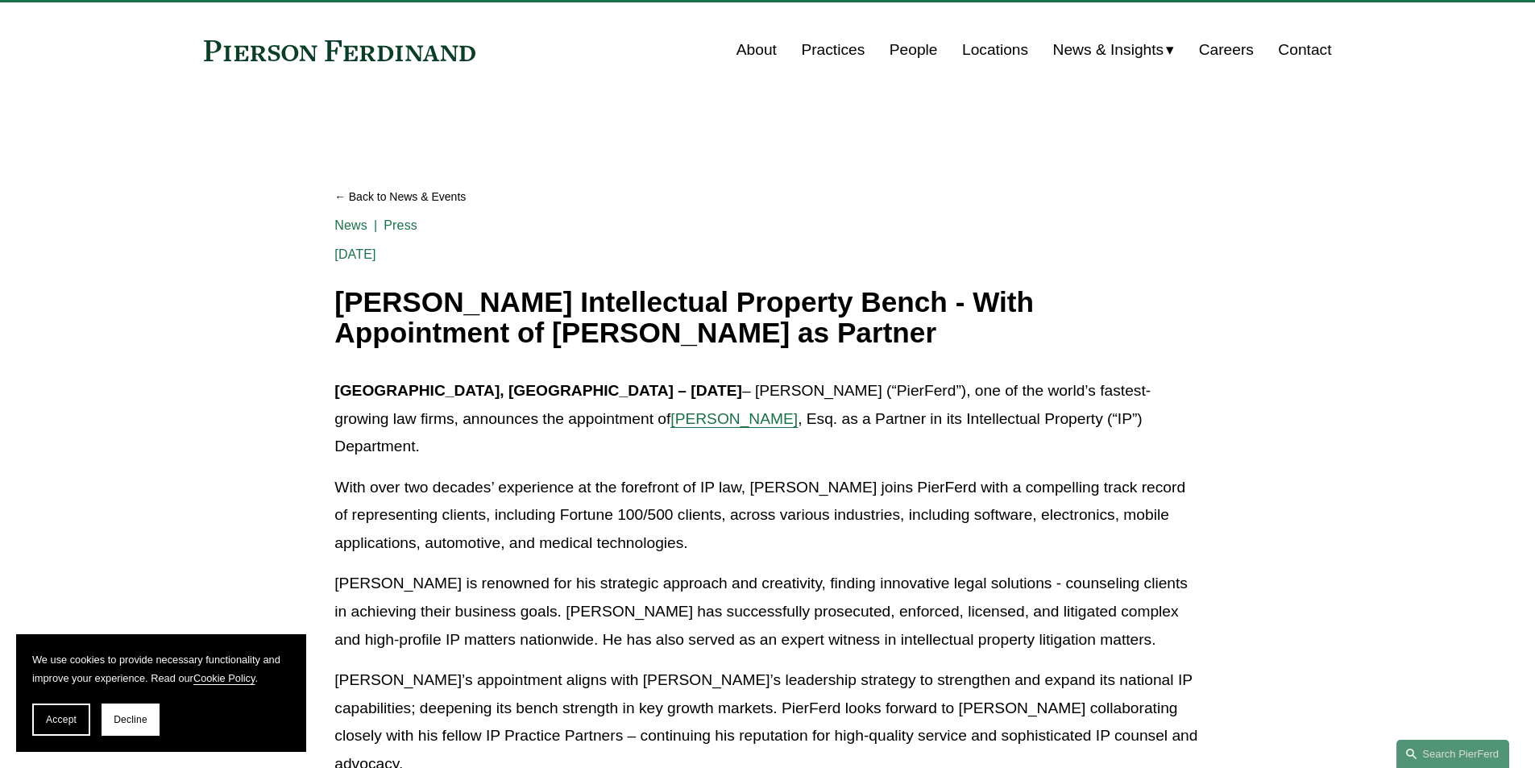
scroll to position [68, 0]
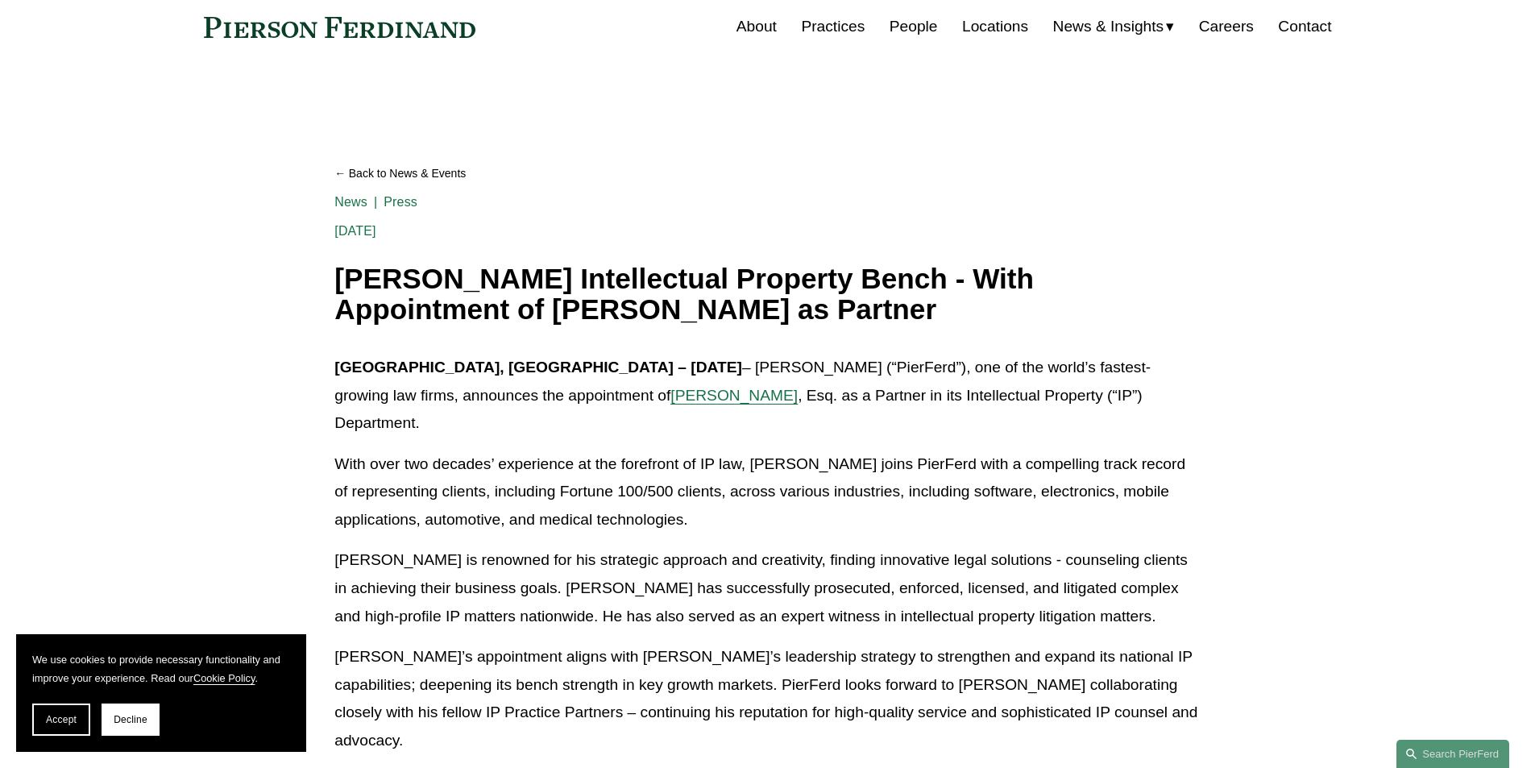
drag, startPoint x: 255, startPoint y: 400, endPoint x: 288, endPoint y: 443, distance: 53.5
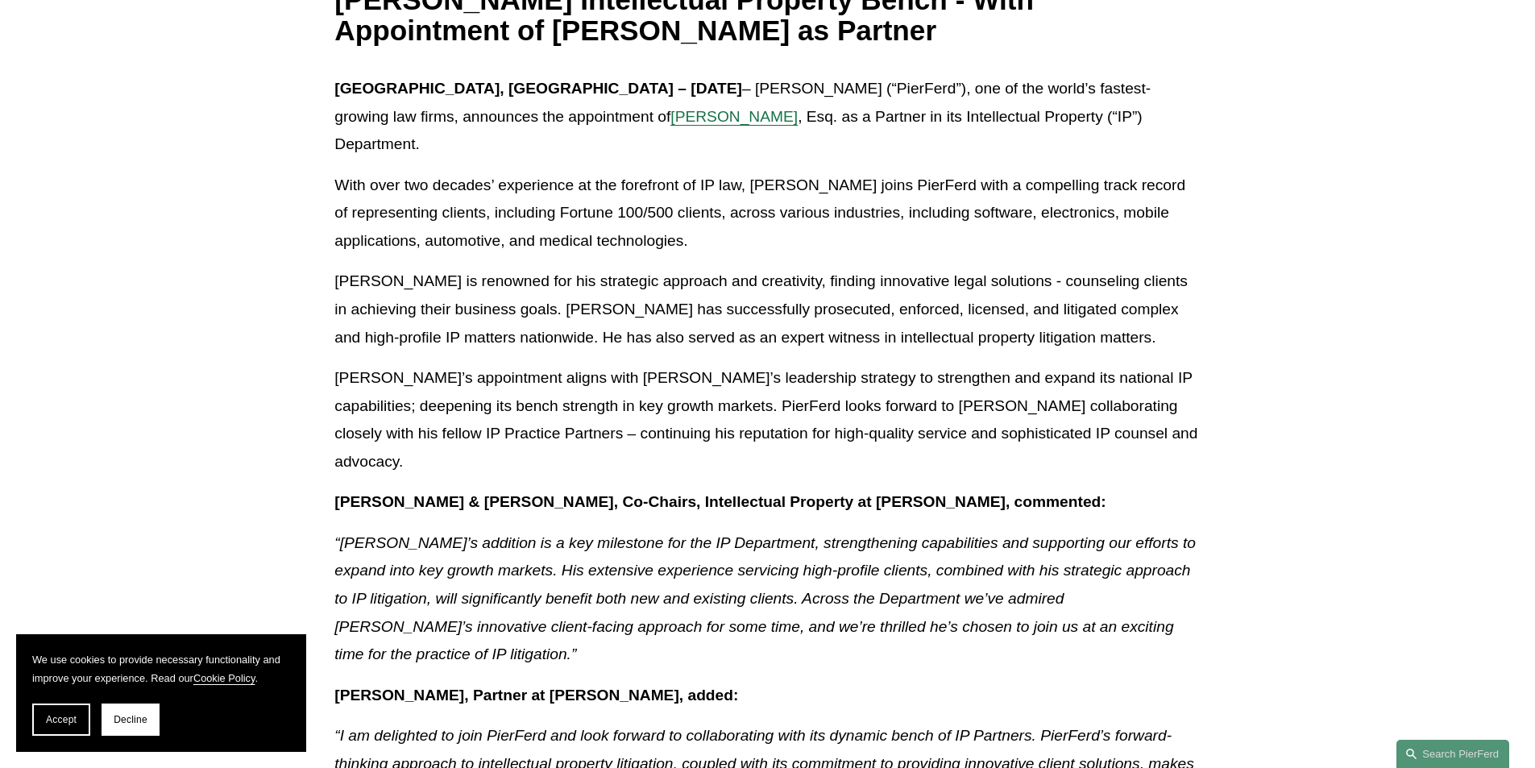
drag, startPoint x: 288, startPoint y: 443, endPoint x: 308, endPoint y: 494, distance: 54.6
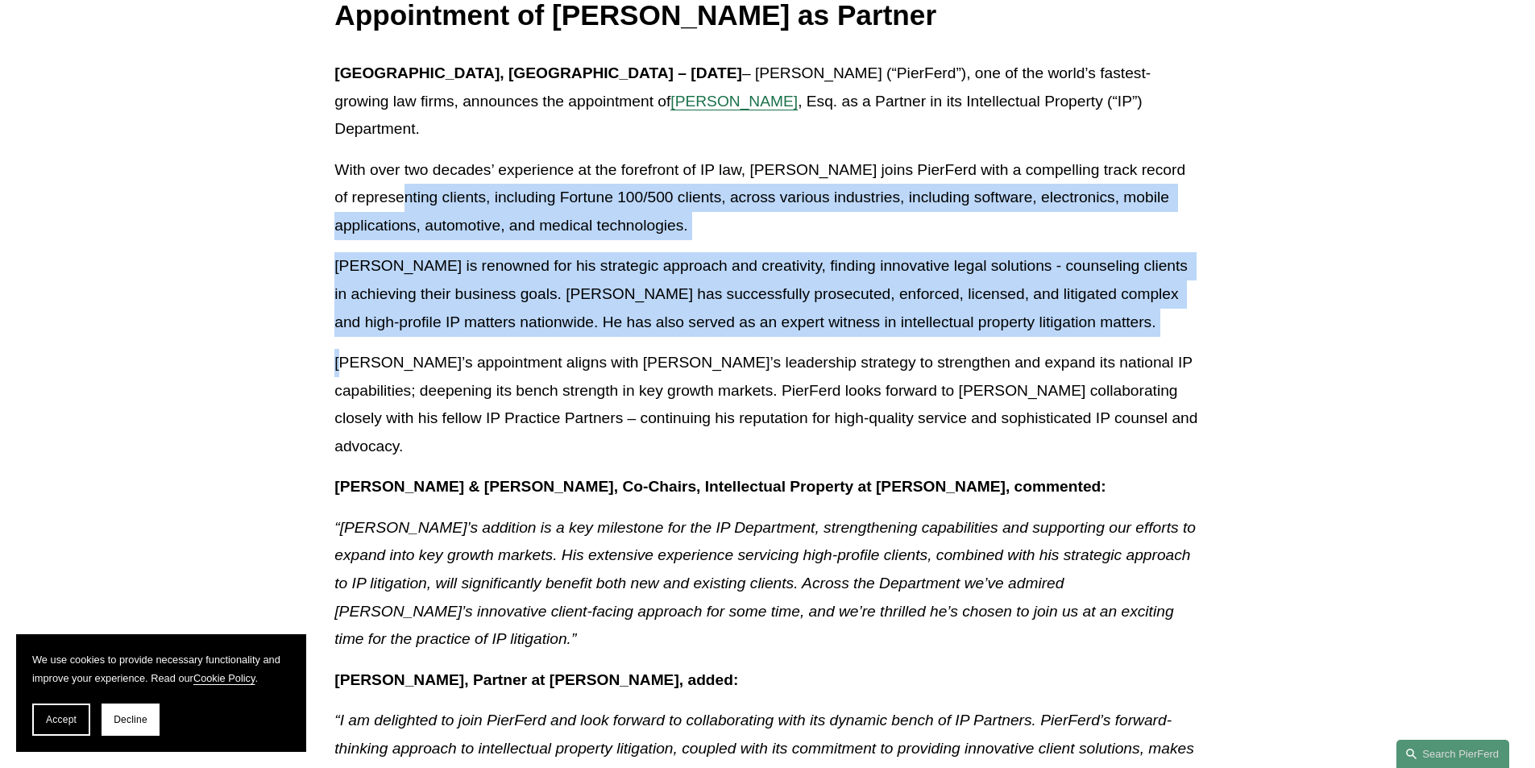
drag, startPoint x: 341, startPoint y: 324, endPoint x: 346, endPoint y: 180, distance: 144.3
click at [350, 180] on div "[GEOGRAPHIC_DATA], [GEOGRAPHIC_DATA] – [DATE] – [PERSON_NAME] (“PierFerd”), one…" at bounding box center [766, 722] width 865 height 1325
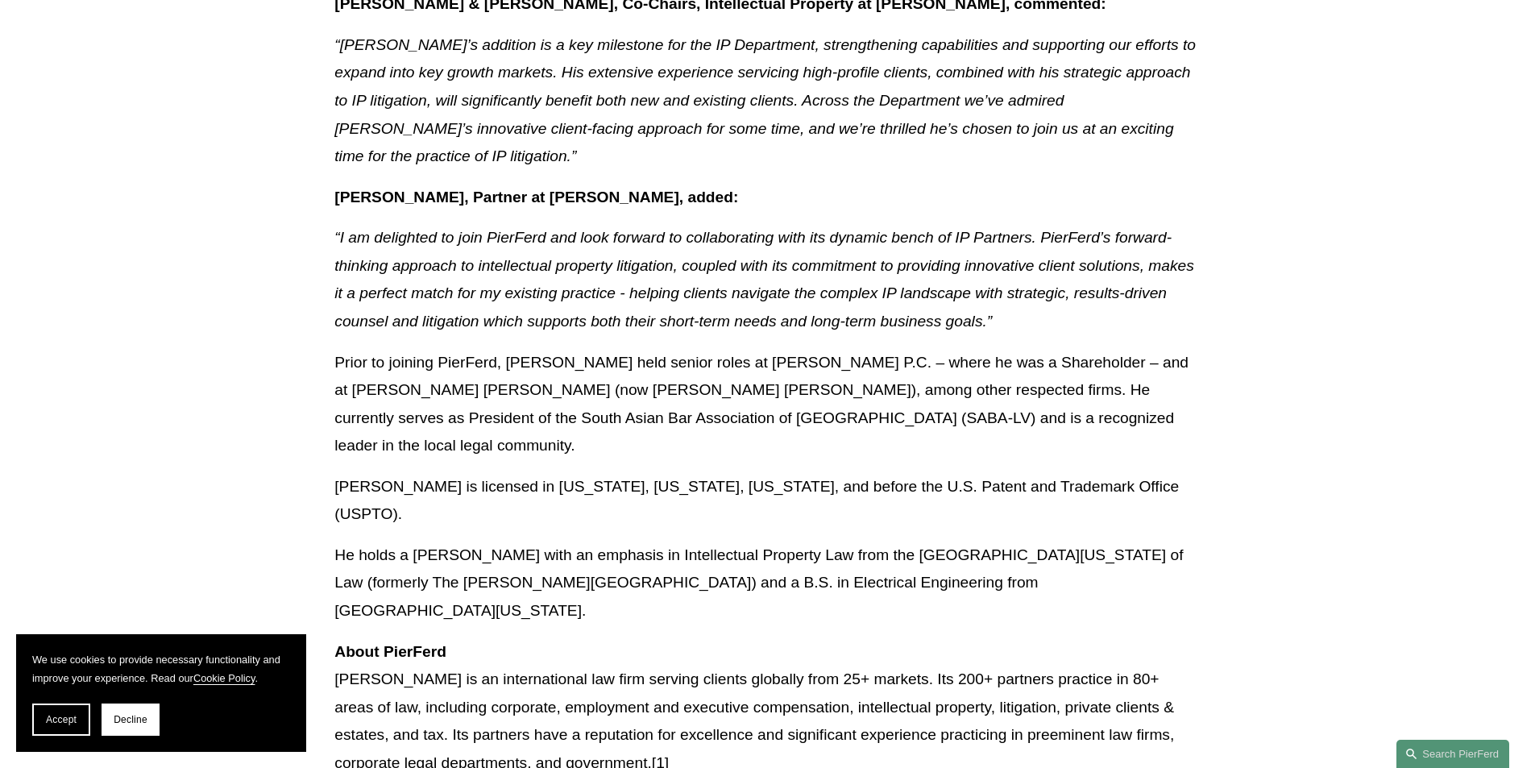
scroll to position [842, 0]
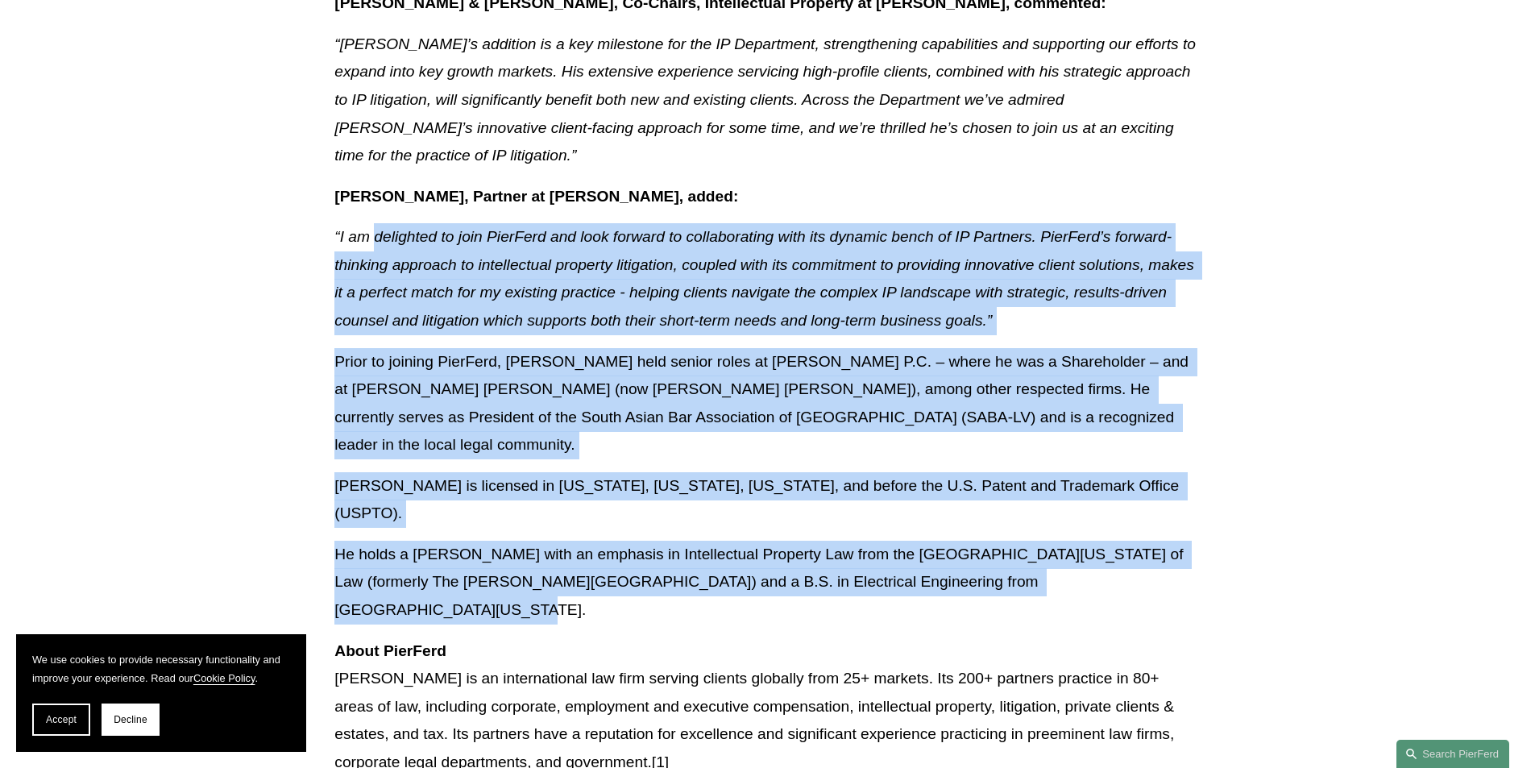
drag, startPoint x: 373, startPoint y: 168, endPoint x: 1045, endPoint y: 444, distance: 726.7
click at [1045, 444] on div "[GEOGRAPHIC_DATA], [GEOGRAPHIC_DATA] – [DATE] – [PERSON_NAME] (“PierFerd”), one…" at bounding box center [766, 238] width 865 height 1325
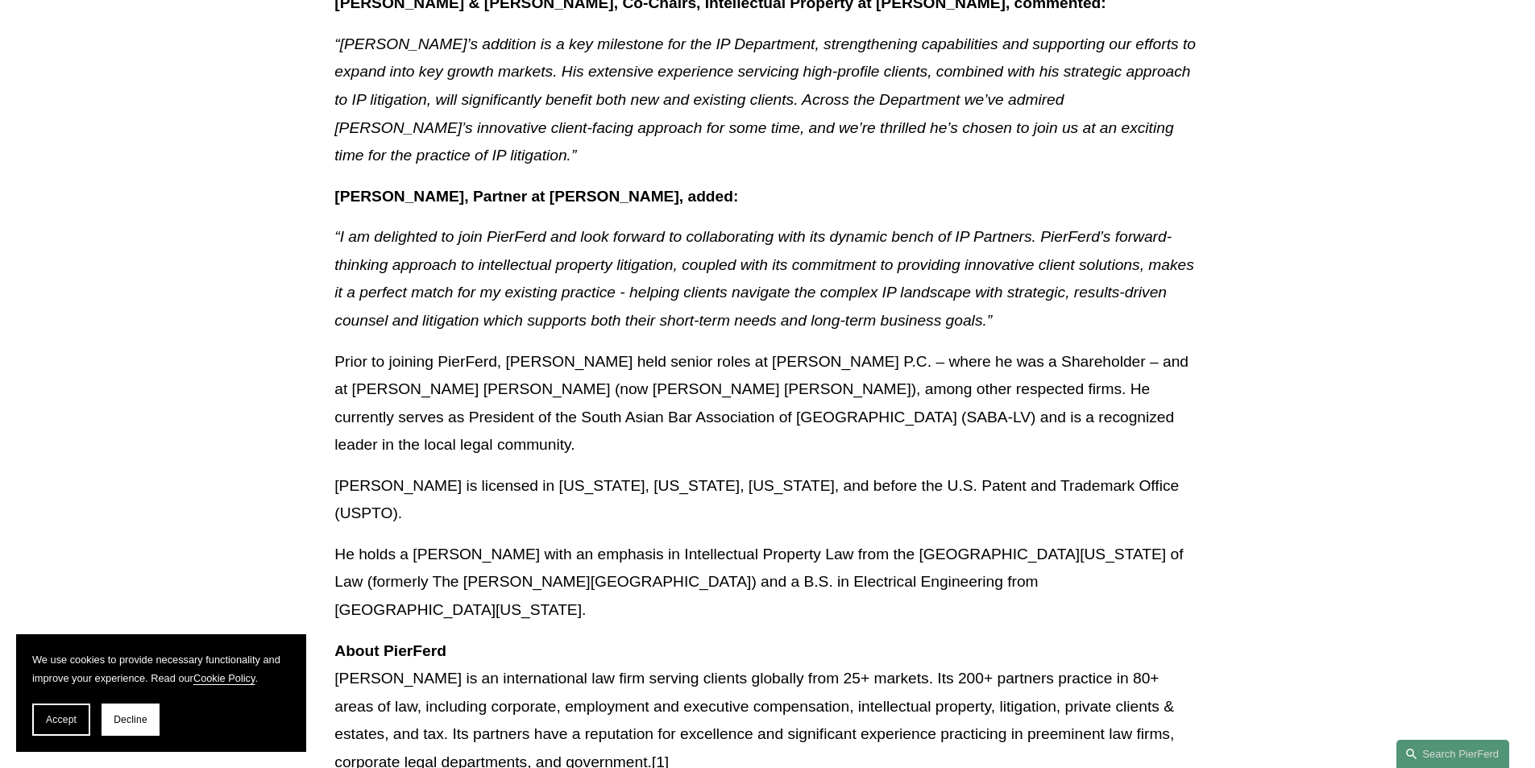
click at [517, 463] on div "[GEOGRAPHIC_DATA], [GEOGRAPHIC_DATA] – [DATE] – [PERSON_NAME] (“PierFerd”), one…" at bounding box center [766, 238] width 865 height 1325
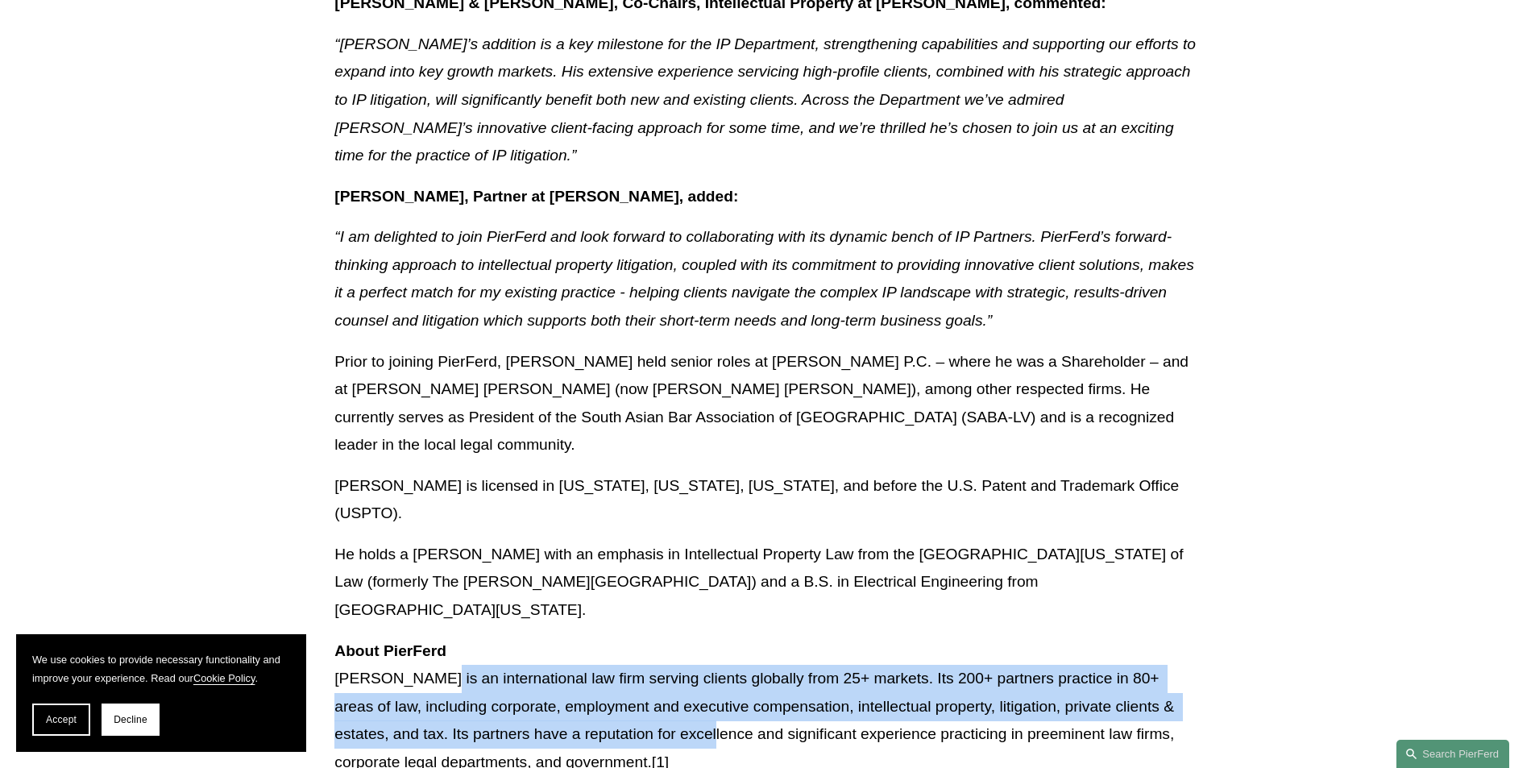
drag, startPoint x: 429, startPoint y: 509, endPoint x: 696, endPoint y: 575, distance: 275.4
click at [665, 637] on p "About PierFerd [PERSON_NAME] LLP is an international law firm serving clients g…" at bounding box center [766, 706] width 865 height 139
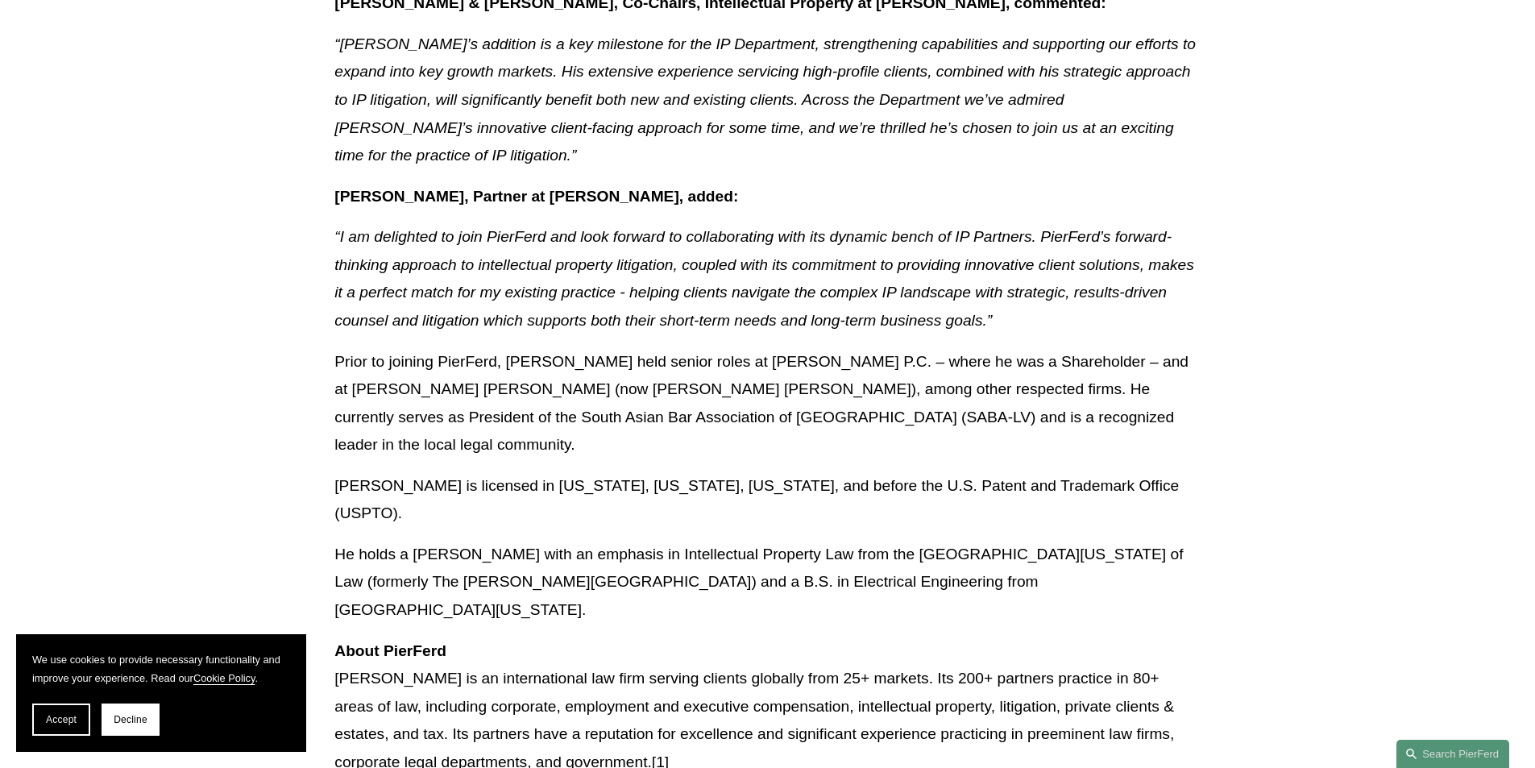
scroll to position [180, 0]
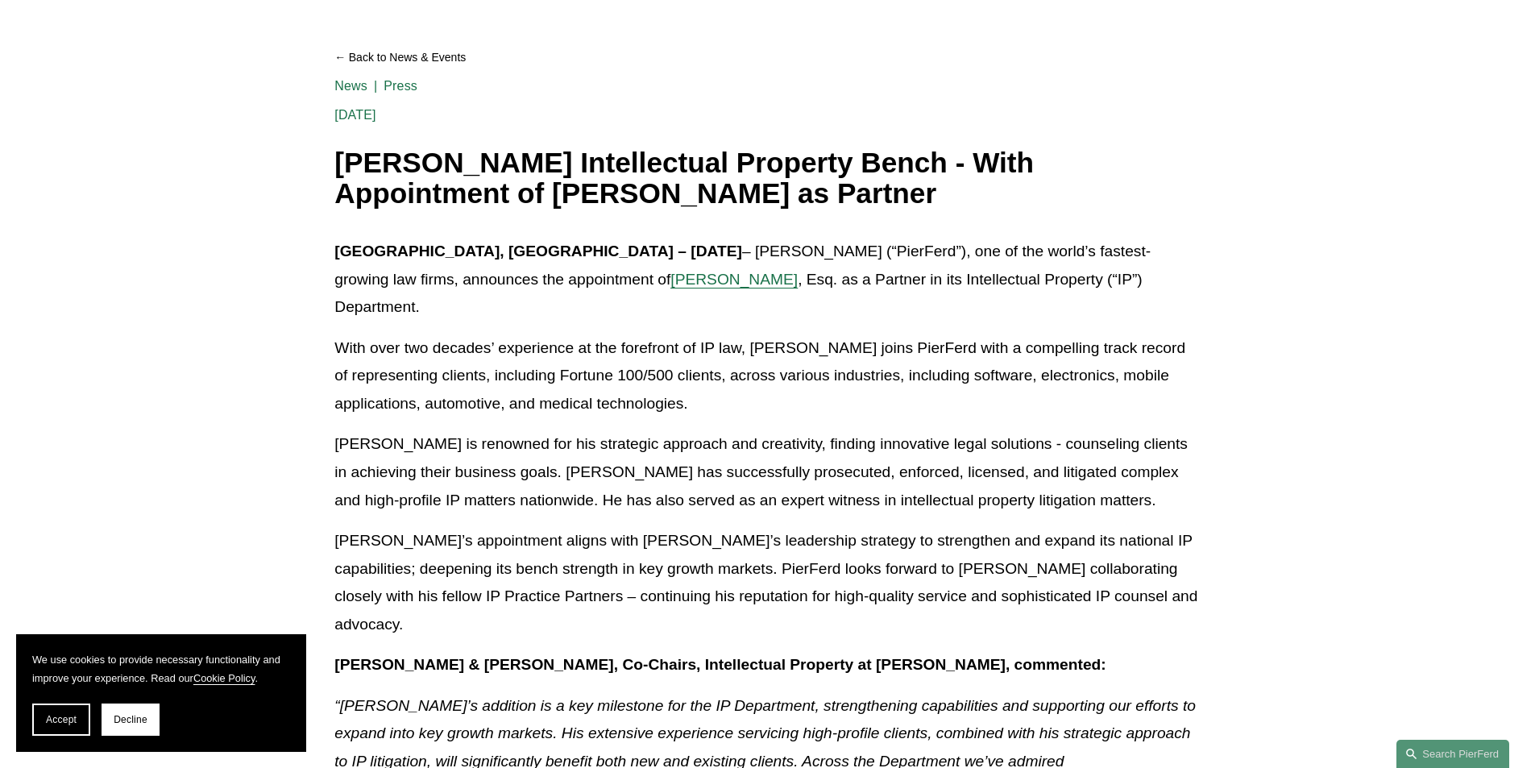
drag, startPoint x: 781, startPoint y: 642, endPoint x: 740, endPoint y: 368, distance: 277.0
